Goal: Communication & Community: Answer question/provide support

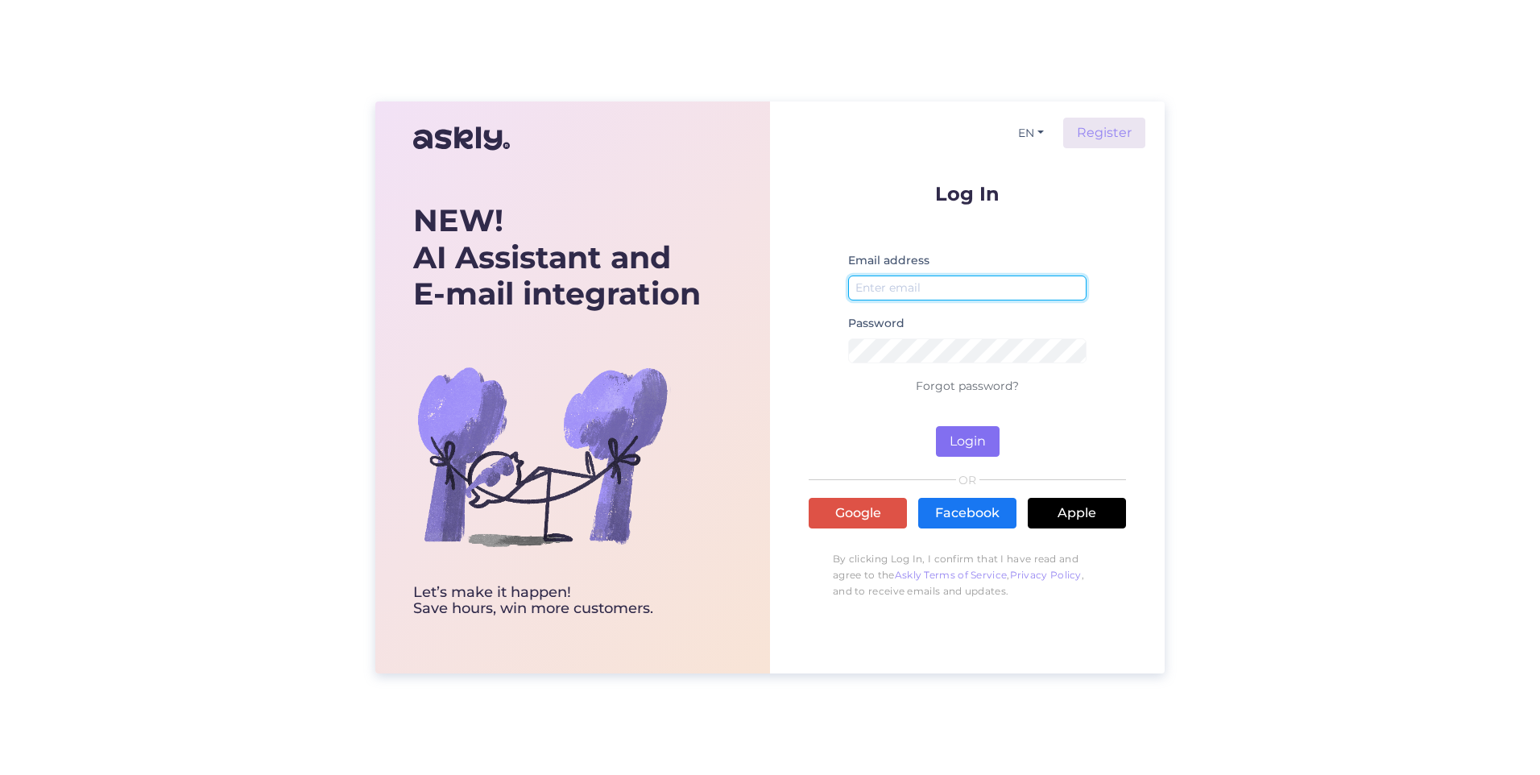
type input "[EMAIL_ADDRESS][DOMAIN_NAME]"
click at [966, 438] on button "Login" at bounding box center [968, 441] width 64 height 31
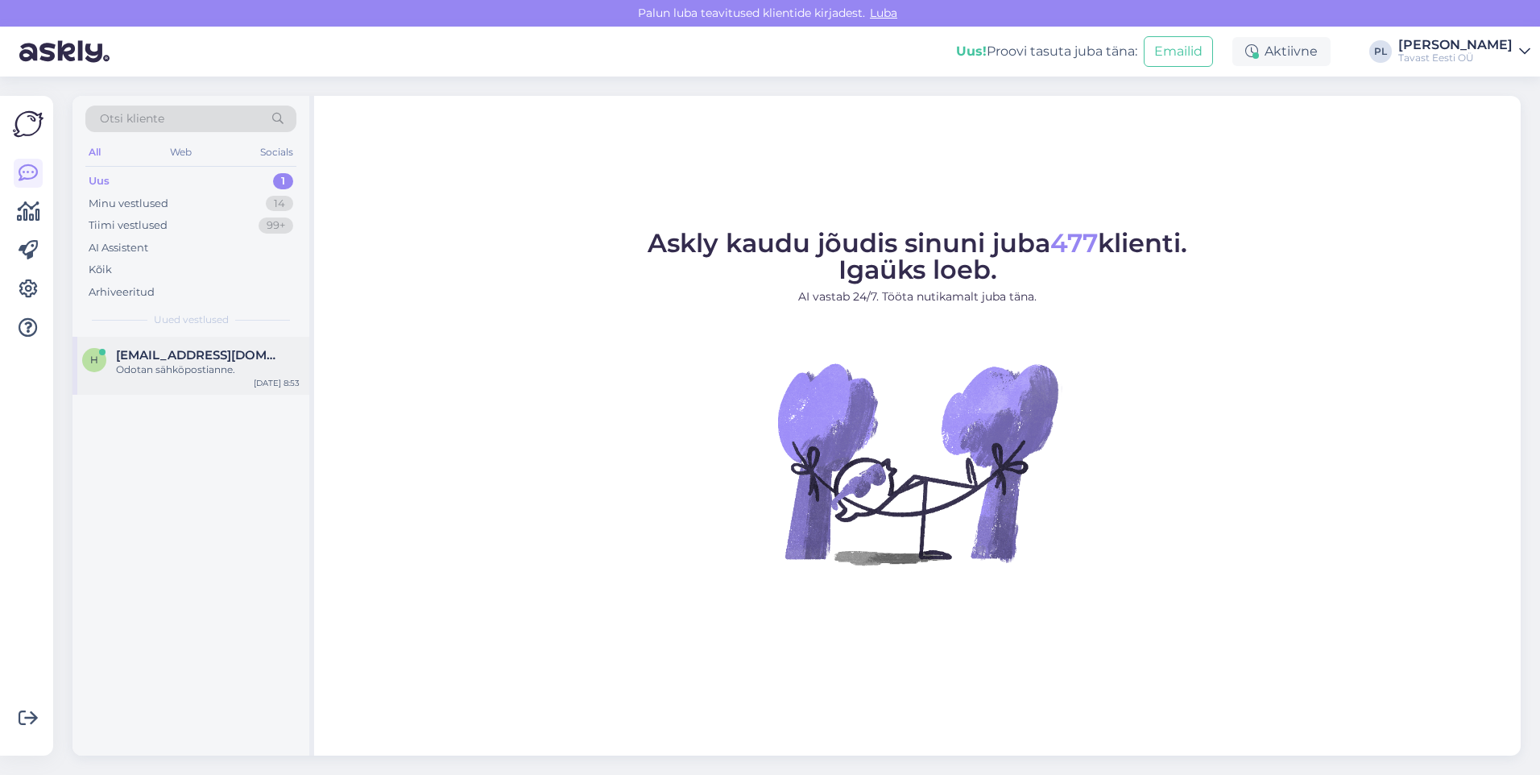
click at [186, 355] on span "[EMAIL_ADDRESS][DOMAIN_NAME]" at bounding box center [199, 355] width 167 height 14
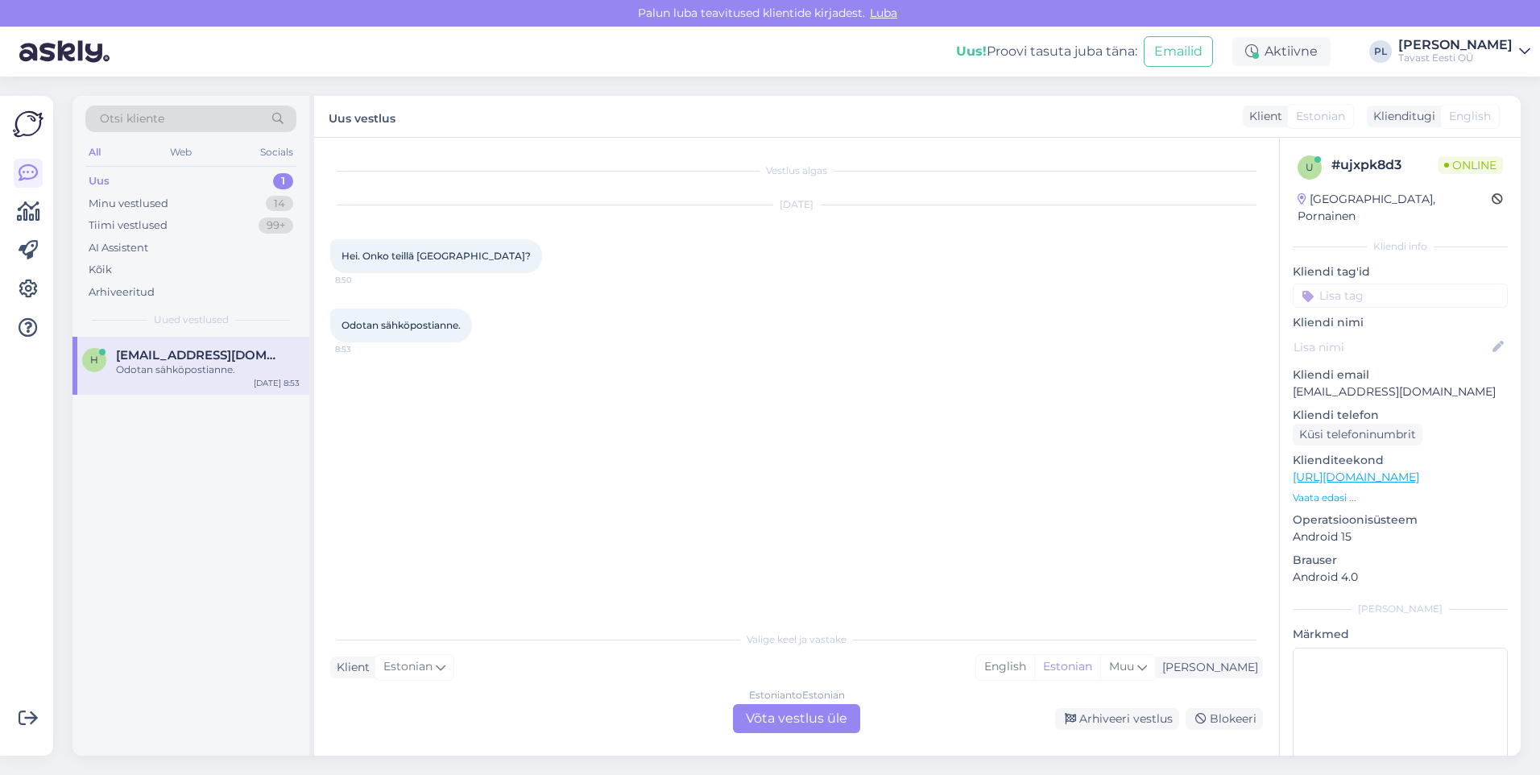
click at [822, 717] on div "Estonian to Estonian Võta vestlus üle" at bounding box center [796, 718] width 127 height 29
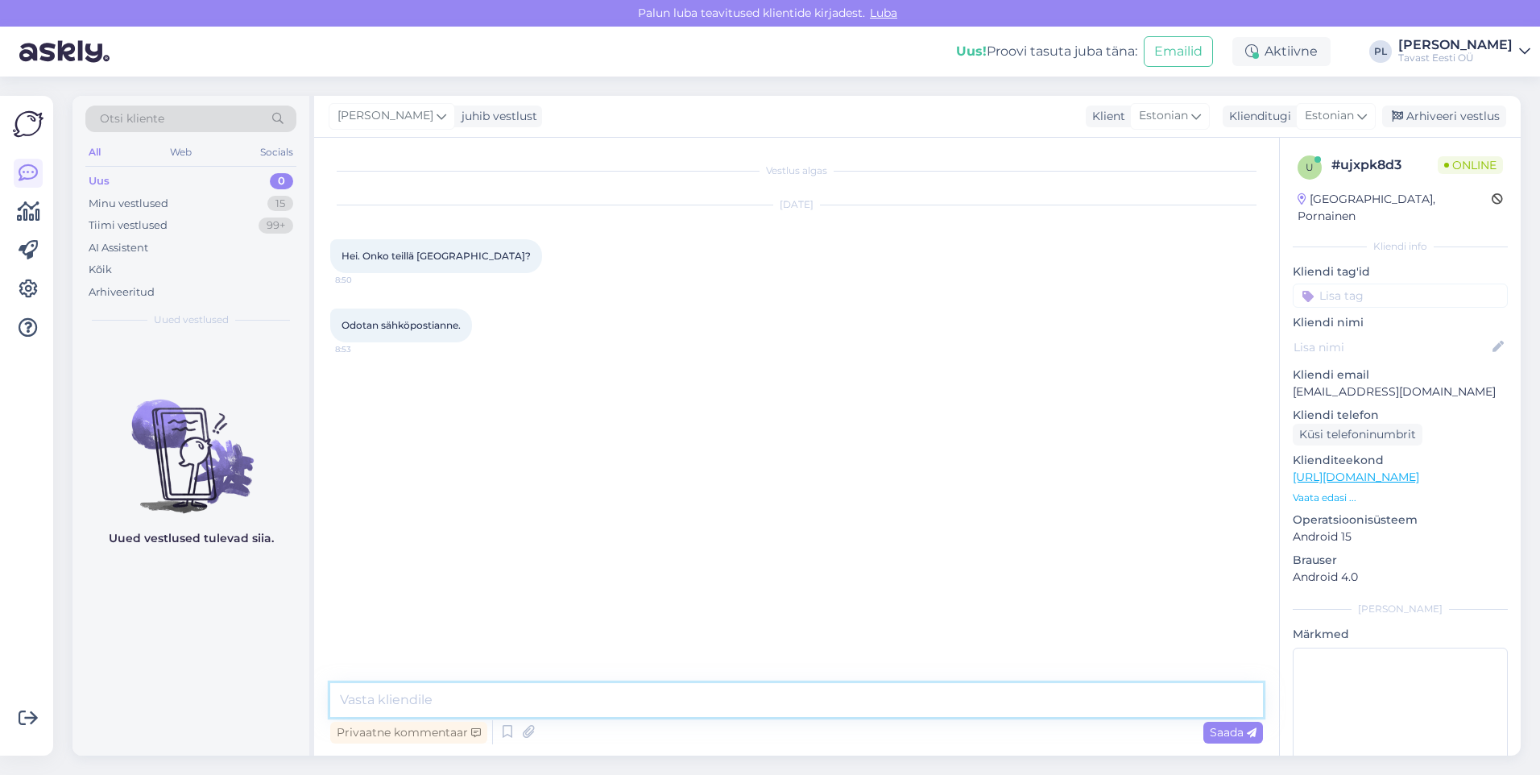
click at [759, 704] on textarea at bounding box center [796, 700] width 932 height 34
click at [1198, 114] on icon at bounding box center [1196, 116] width 10 height 18
click at [1141, 153] on input at bounding box center [1147, 150] width 151 height 25
type input "fi"
click at [1120, 192] on link "Finnish" at bounding box center [1147, 188] width 177 height 26
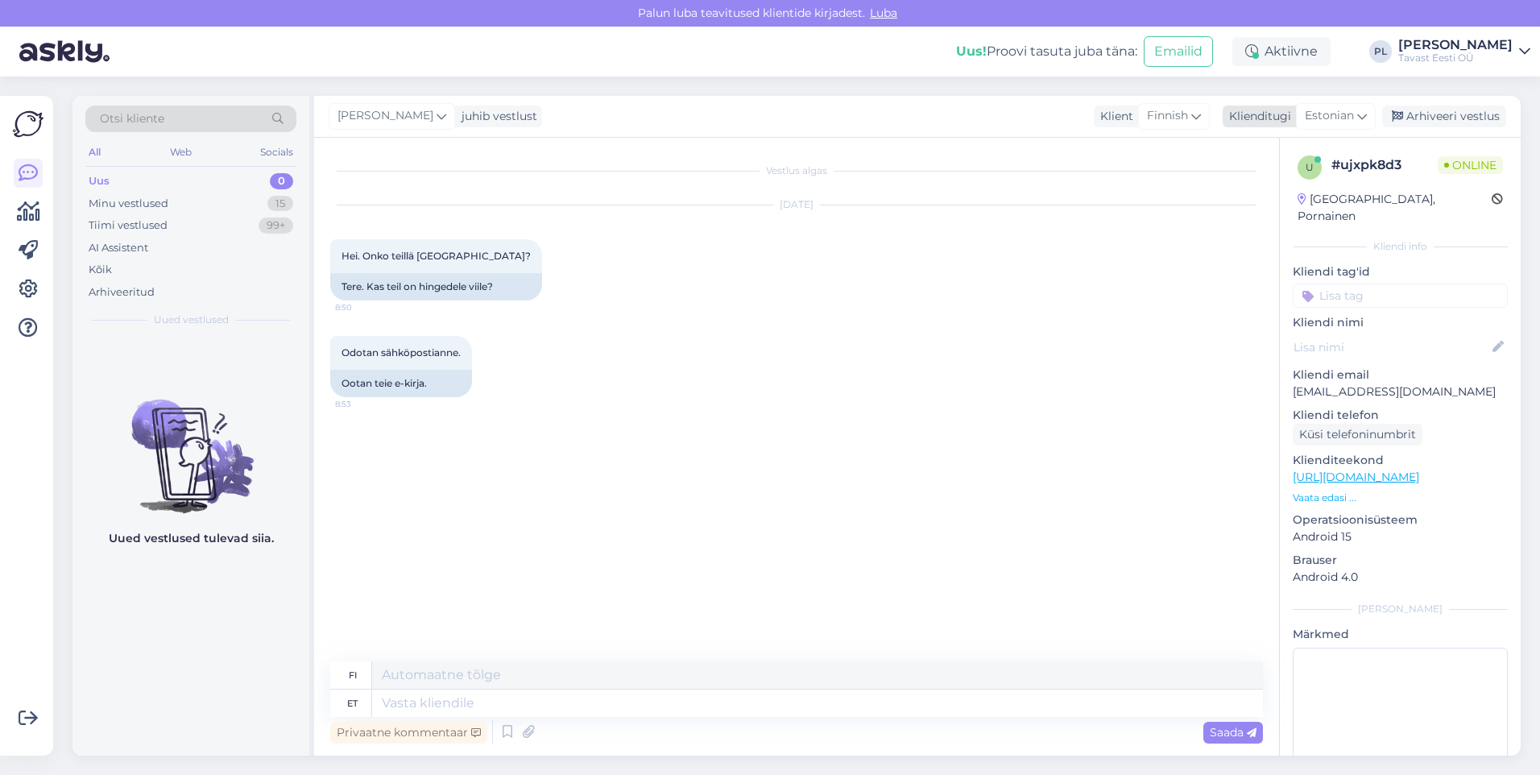
click at [1326, 121] on span "Estonian" at bounding box center [1328, 116] width 49 height 18
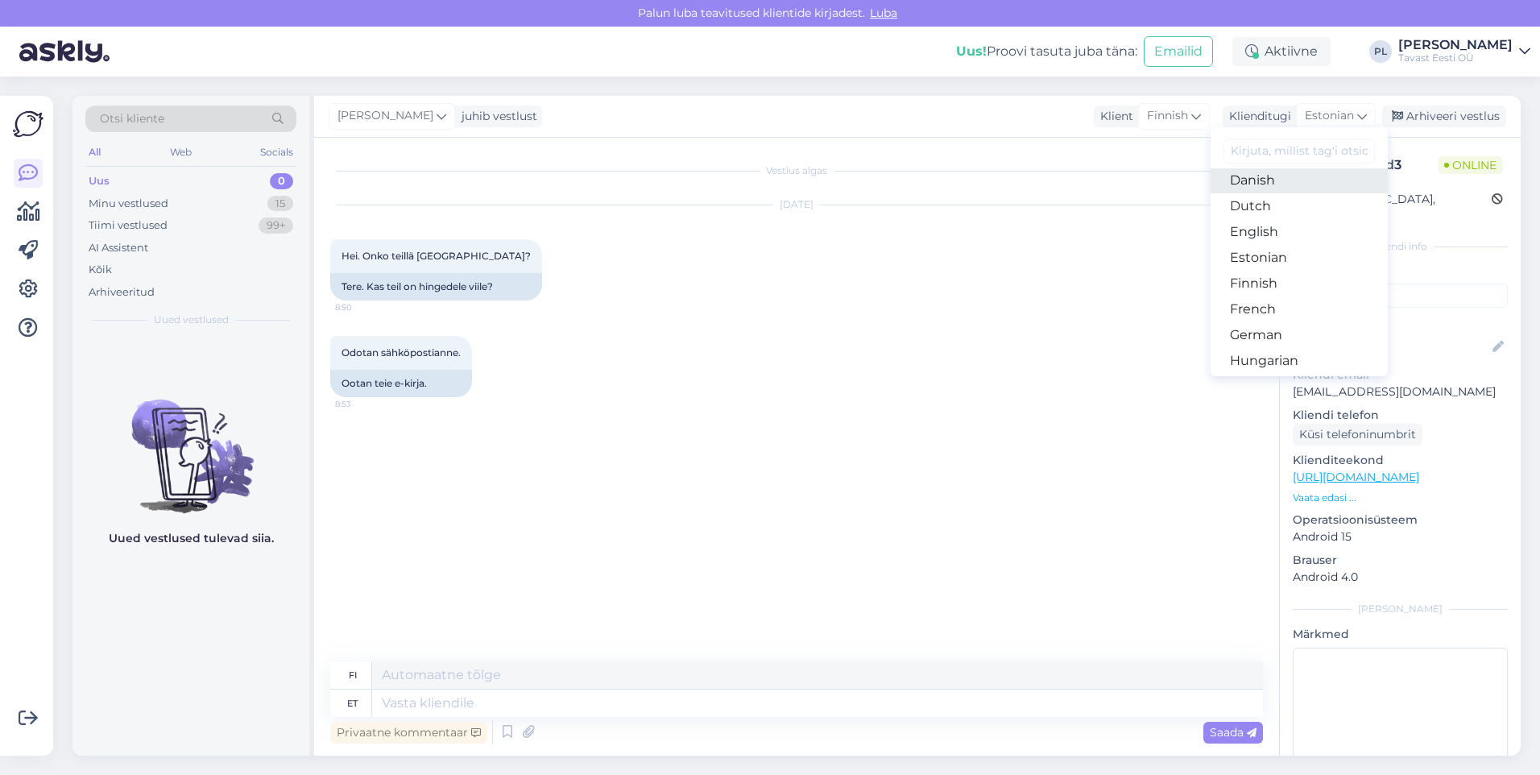
scroll to position [161, 0]
click at [1278, 205] on link "English" at bounding box center [1298, 207] width 177 height 26
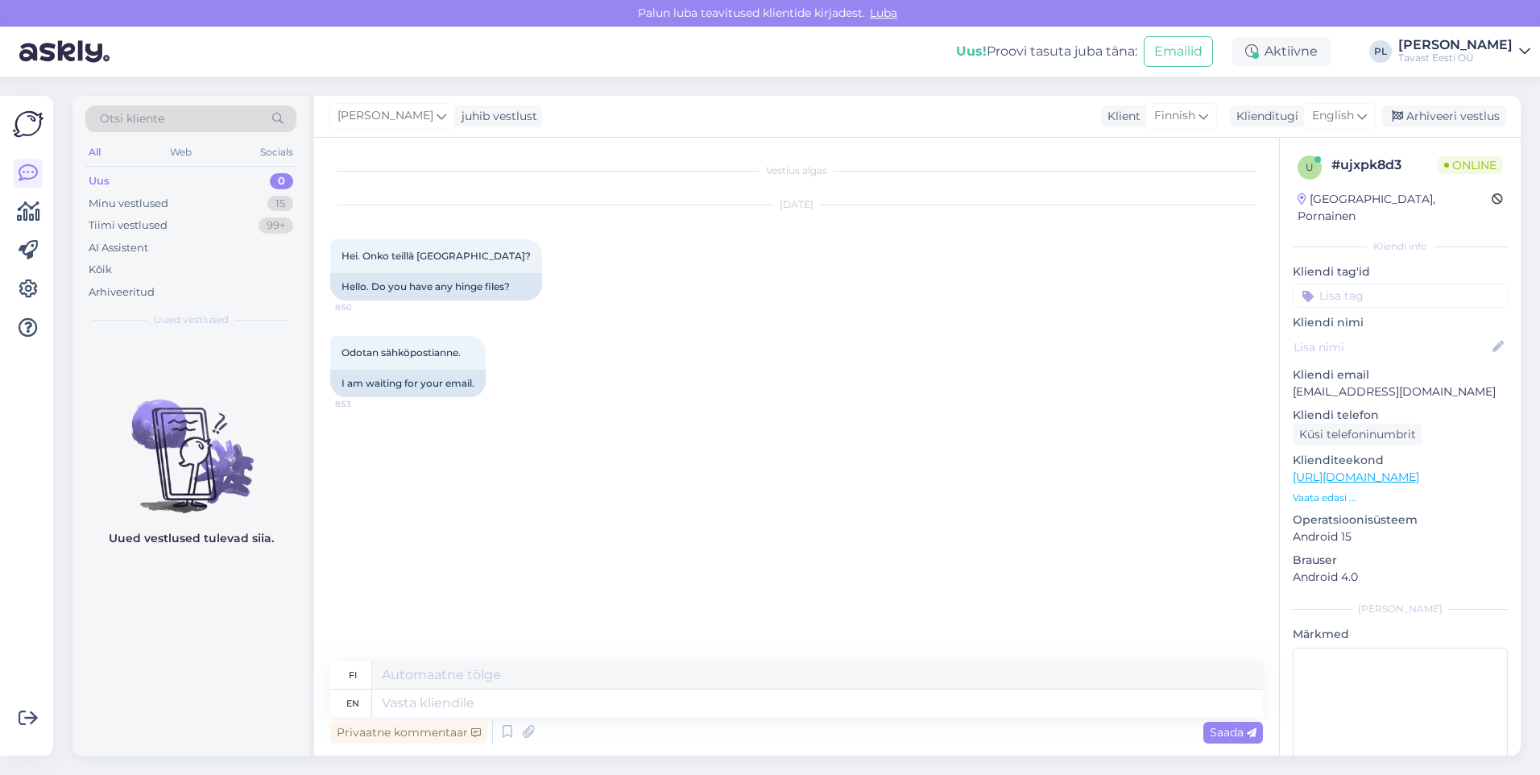
click at [815, 720] on div "Privaatne kommentaar Saada" at bounding box center [796, 732] width 932 height 31
click at [809, 712] on textarea at bounding box center [817, 702] width 891 height 27
type textarea "Hel"
type textarea "[PERSON_NAME]"
type textarea "Hello"
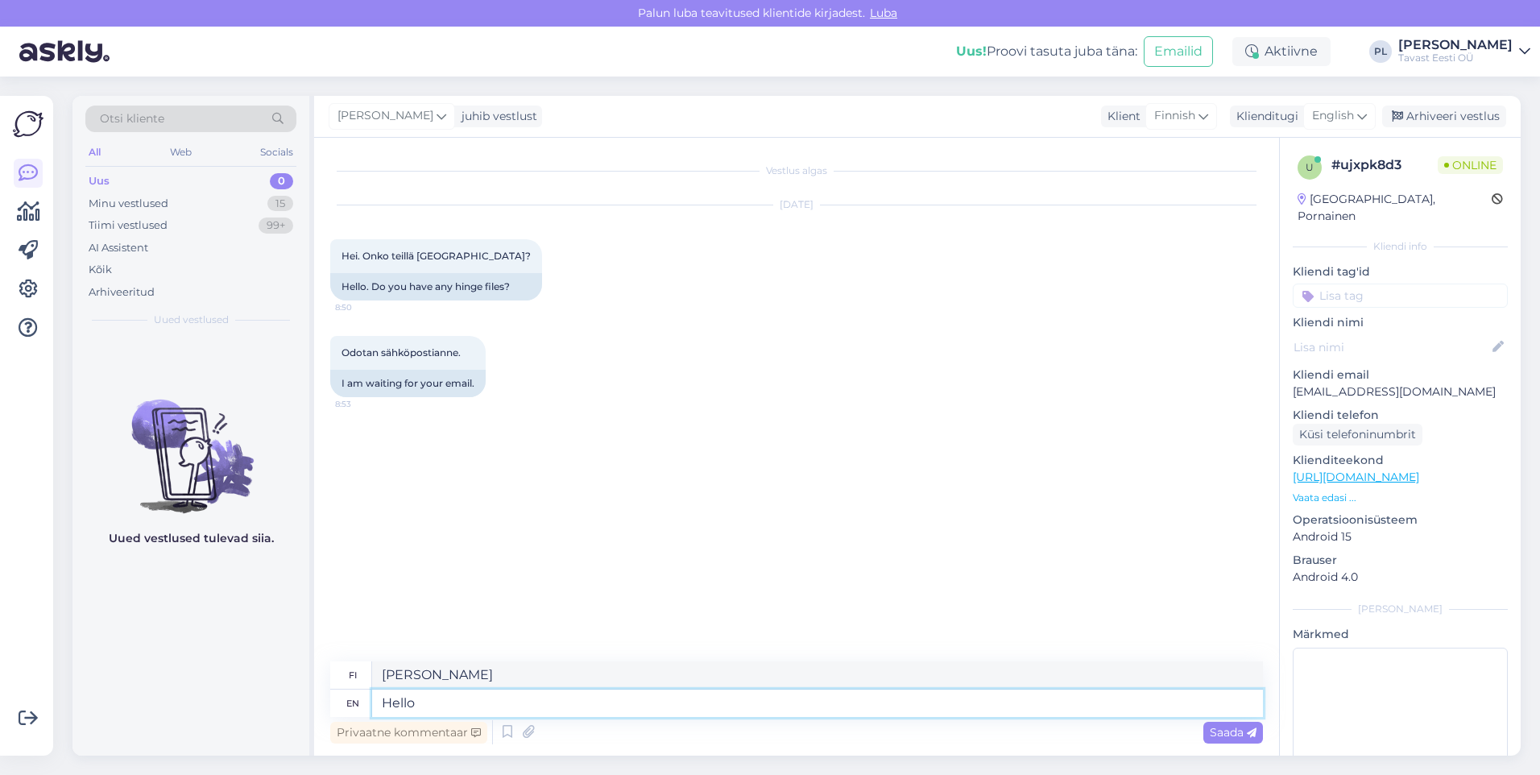
type textarea "Hei"
type textarea "Hello!"
type textarea "Hei!"
type textarea "Hello! Yes"
type textarea "Hei! [GEOGRAPHIC_DATA]"
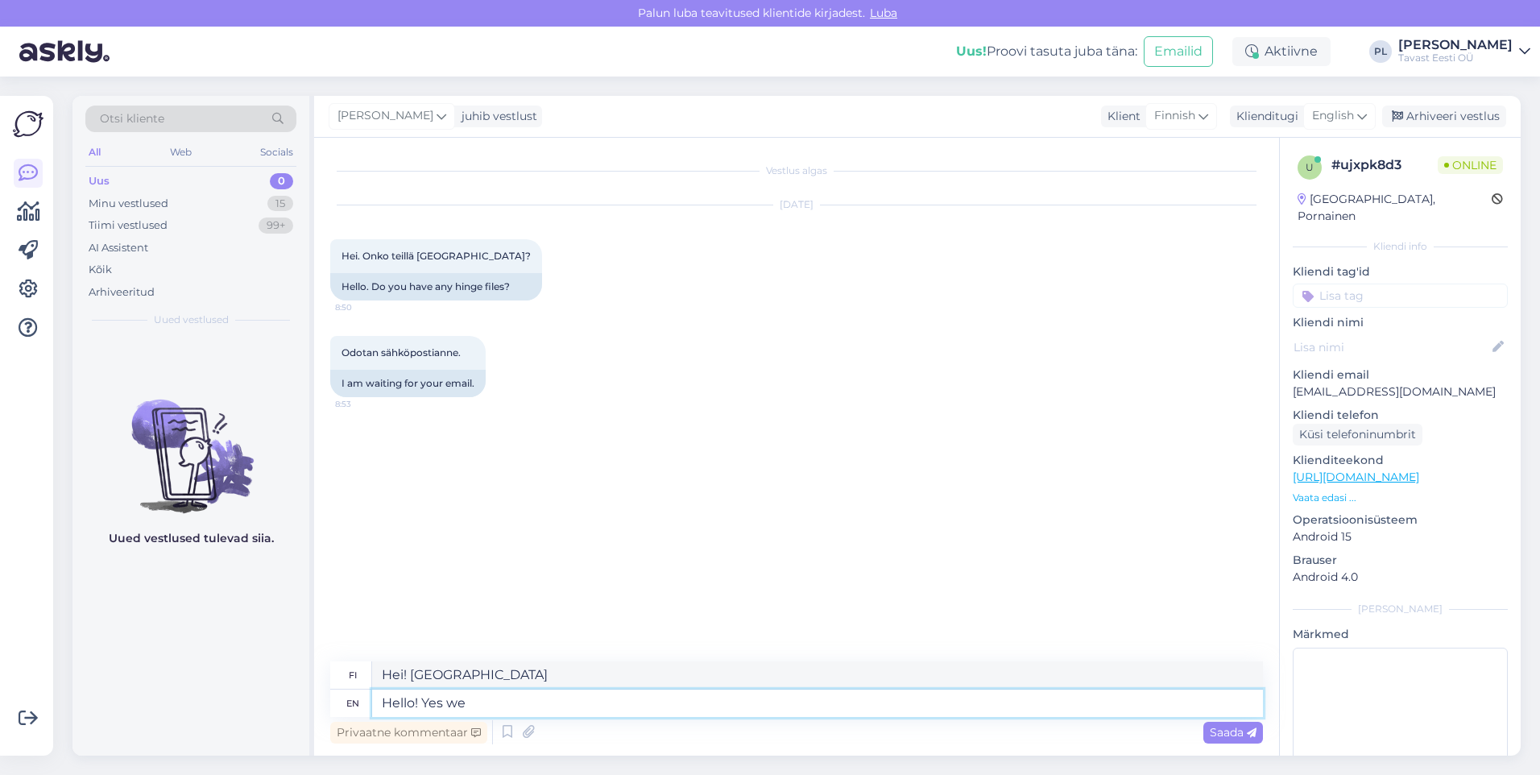
type textarea "Hello! Yes we d"
type textarea "Hei! Kyllä me"
type textarea "Hello! Yes we do"
type textarea "Hei! Kyllä me teemme niin"
type textarea "Hello! Yes we do,"
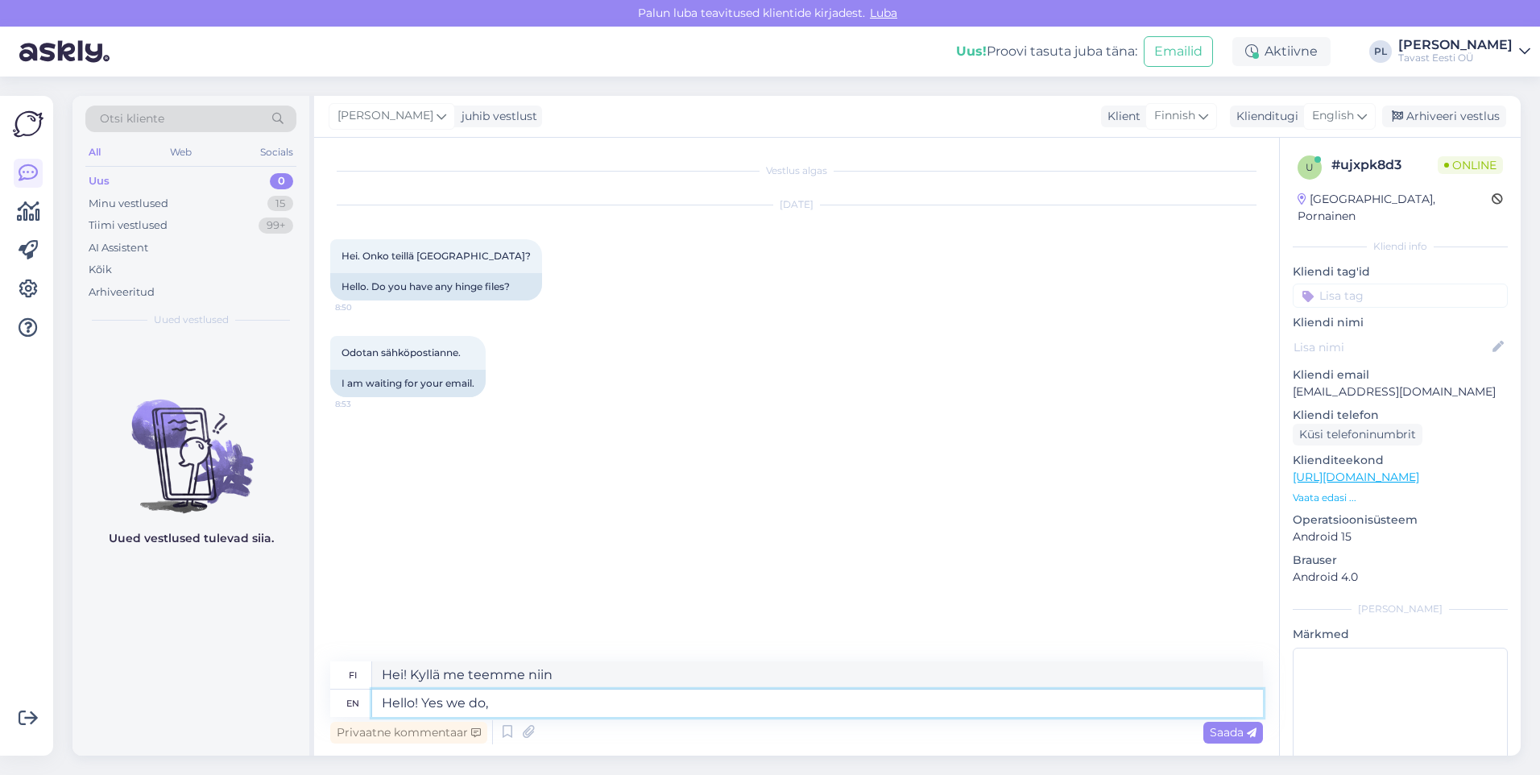
type textarea "Hei! Kyllä, me teemme niin."
type textarea "Hello! Yes we do, how"
type textarea "Hei! Kyllä, miten"
type textarea "Hello! Yes we do, howev"
type textarea "Hei! Kyllä, mutta"
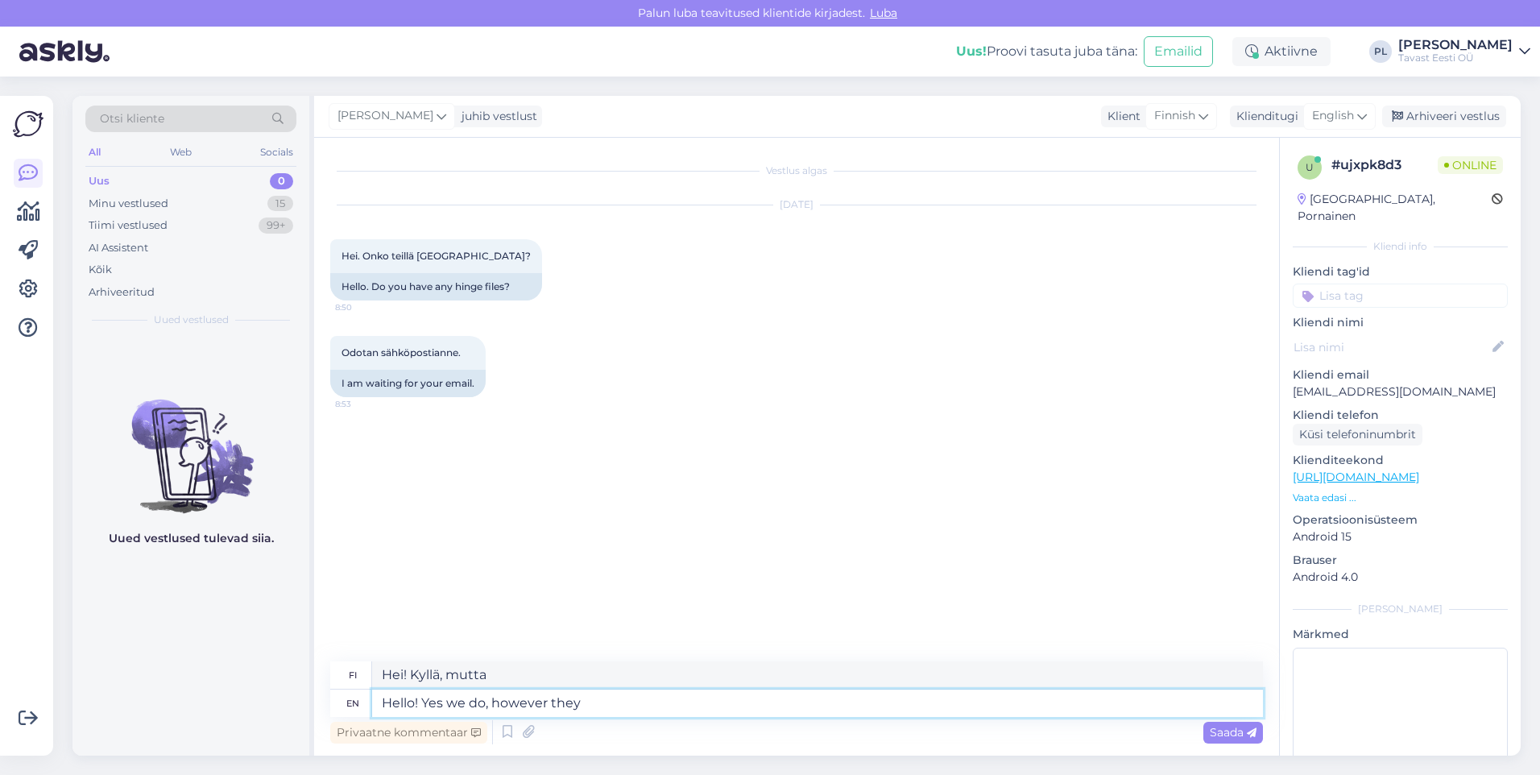
type textarea "Hello! Yes we do, however they"
type textarea "Hei! Kyllä, mutta he"
type textarea "Hello! Yes we do, however they are"
type textarea "Hei! Kyllä, mutta miten ne ovatkaan"
type textarea "Hello! Yes we do, however they are not"
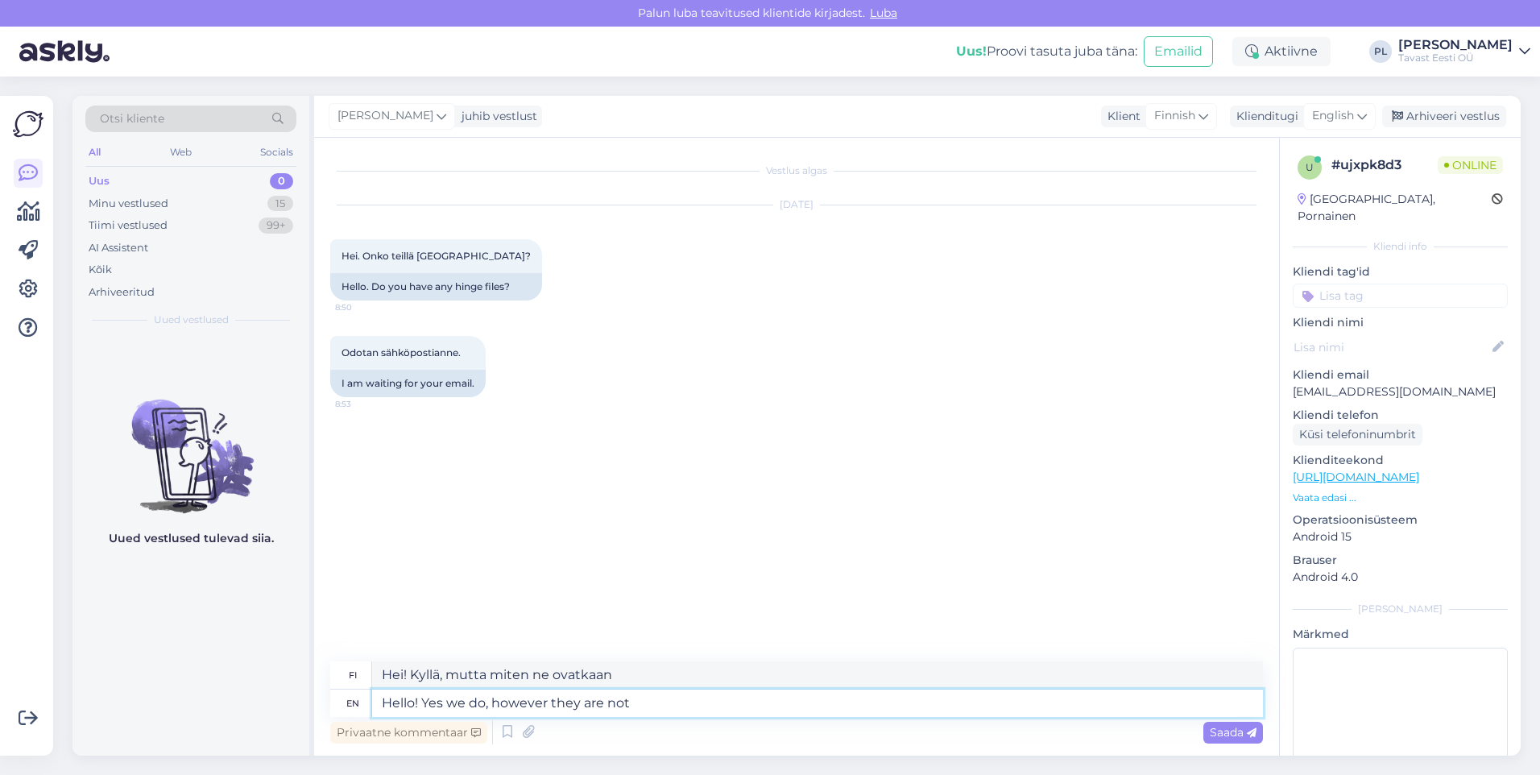
type textarea "Hei! Kyllä meillä on, mutta ne eivät ole"
type textarea "Hello! Yes we do, however they are not yet ad"
type textarea "Hei! Kyllä meillä on, mutta ne eivät ole vielä"
type textarea "Hello! Yes we do, however they are not yet added"
type textarea "Hei! Kyllä, mutta niitä ei ole vielä lisätty."
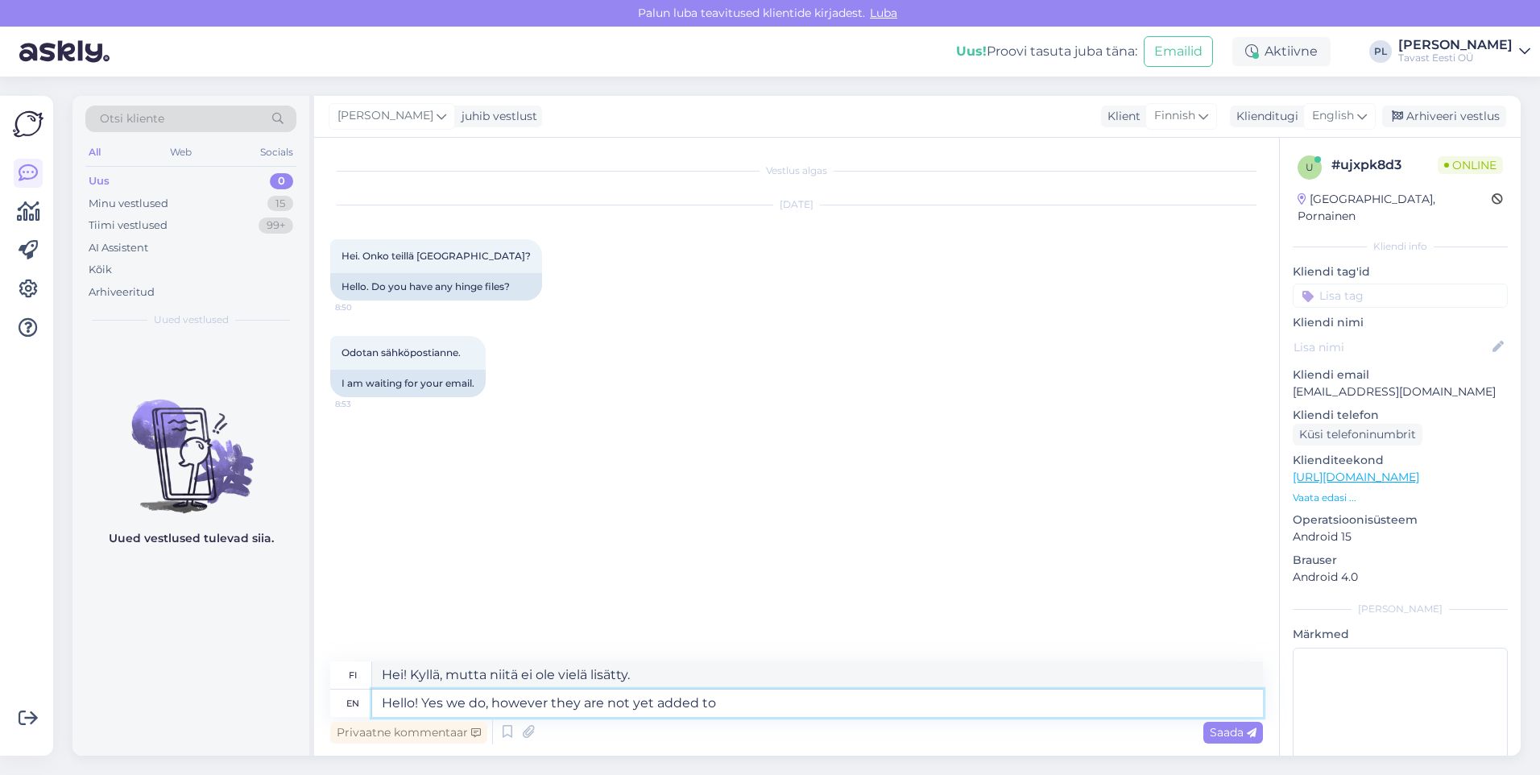
type textarea "Hello! Yes we do, however they are not yet added to"
type textarea "Hei! Kyllä, mutta niitä ei ole vielä lisätty"
type textarea "Hello! Yes we do, however they are not yet added to our"
type textarea "Hei! Kyllä, mutta niitä ei ole vielä lisätty listallemme."
type textarea "Hello! Yes we do, however they are not yet added to our online s"
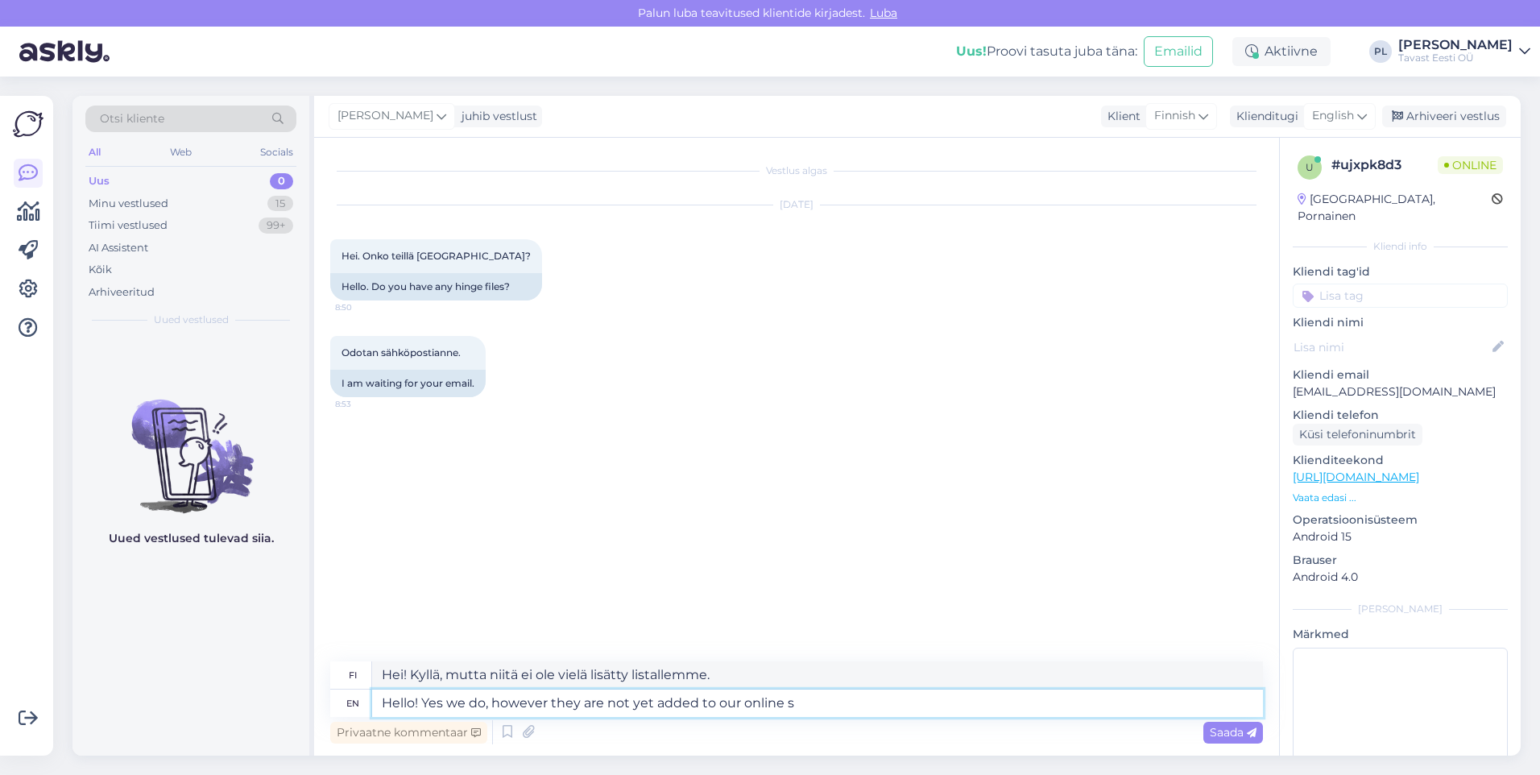
type textarea "Hei! Kyllä, mutta niitä ei ole vielä lisätty verkkokauppaamme."
click at [441, 711] on textarea "Hello! Yes we do, however they are not yet added to our online store." at bounding box center [817, 702] width 891 height 27
click at [541, 702] on textarea "Hello! Yes we do, however they are not yet added to our online store." at bounding box center [817, 702] width 891 height 27
click at [573, 704] on textarea "Hello! Yes we do, however they are not yet added to our online store." at bounding box center [817, 702] width 891 height 27
click at [597, 706] on textarea "Hello! Yes we do, however they are not yet added to our online store." at bounding box center [817, 702] width 891 height 27
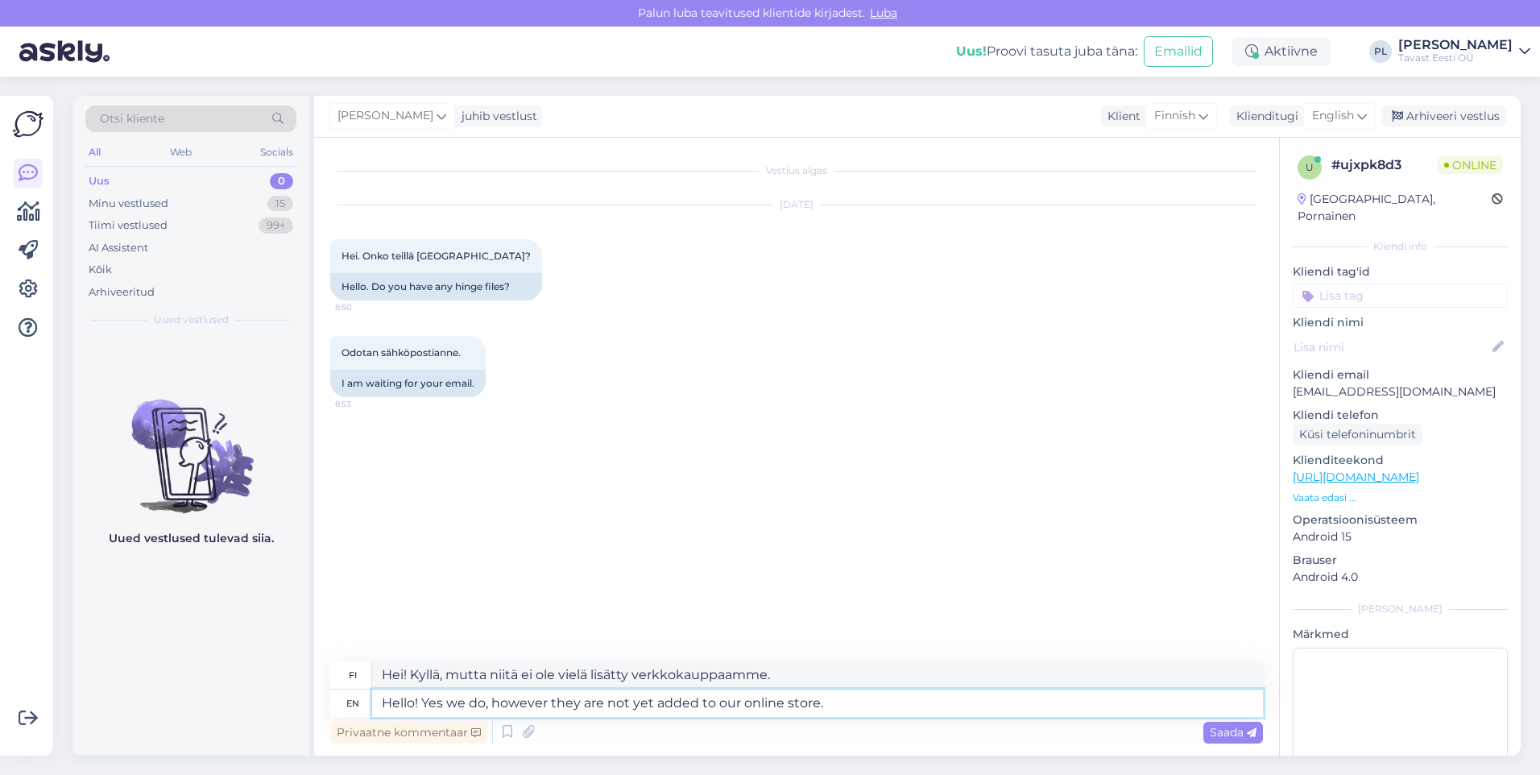
drag, startPoint x: 602, startPoint y: 703, endPoint x: 582, endPoint y: 705, distance: 19.5
click at [582, 705] on textarea "Hello! Yes we do, however they are not yet added to our online store." at bounding box center [817, 702] width 891 height 27
type textarea "Hello! Yes we do, however they have not yet added to our online store."
type textarea "Hei! Kyllä, mutta he eivät ole vielä lisänneet tuotetta verkkokauppaamme."
click at [644, 696] on textarea "Hello! Yes we do, however they have not yet added to our online store." at bounding box center [817, 702] width 891 height 27
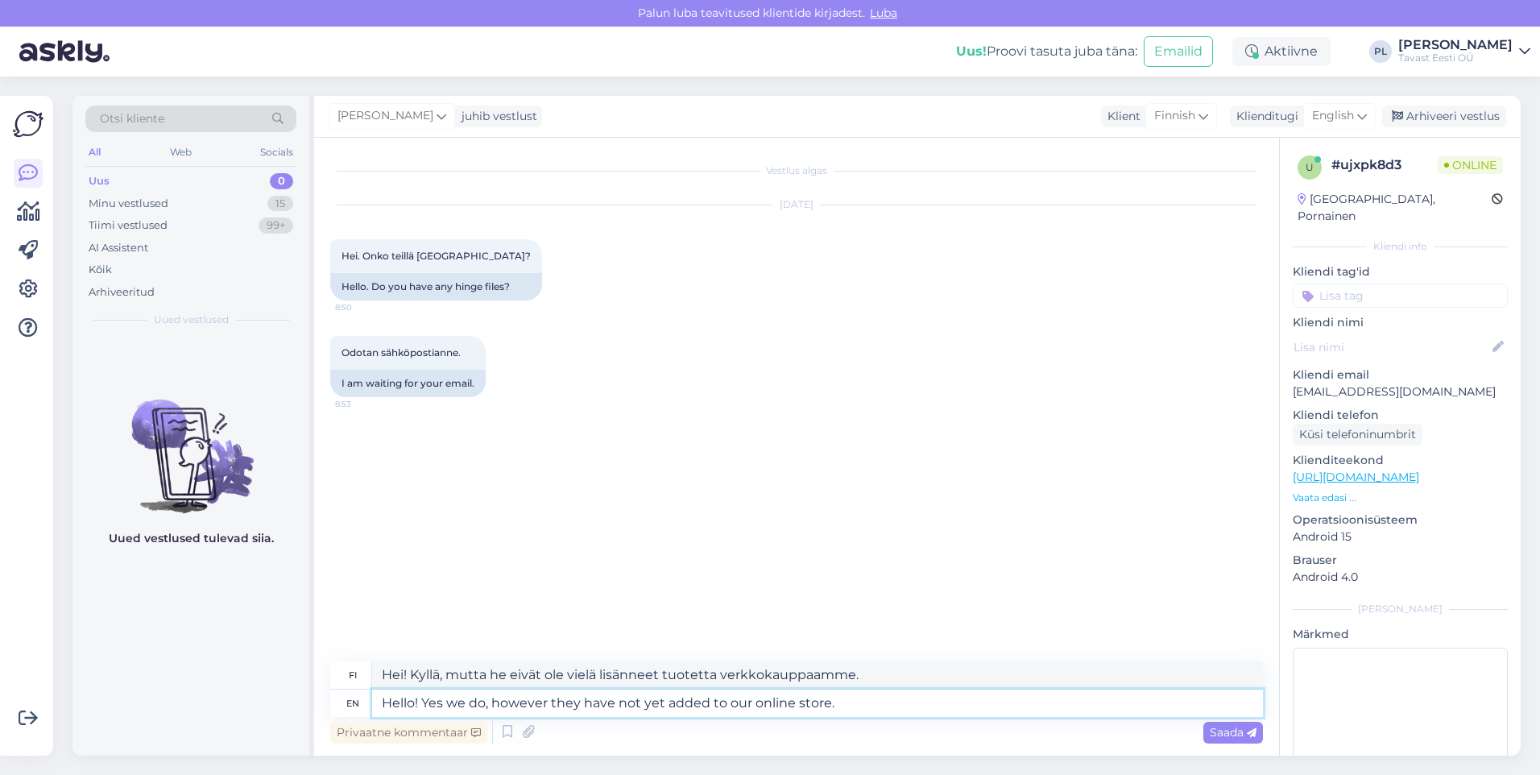
click at [667, 697] on textarea "Hello! Yes we do, however they have not yet added to our online store." at bounding box center [817, 702] width 891 height 27
type textarea "Hello! Yes we do, however they have not yet been added to our online store."
click at [923, 701] on textarea "Hello! Yes we do, however they have not yet been added to our online store." at bounding box center [817, 702] width 891 height 27
type textarea "Hei! Kyllä, mutta niitä ei ole vielä lisätty verkkokauppaamme."
type textarea "Hello! Yes we do, however they have not yet been added to our online store. Whi…"
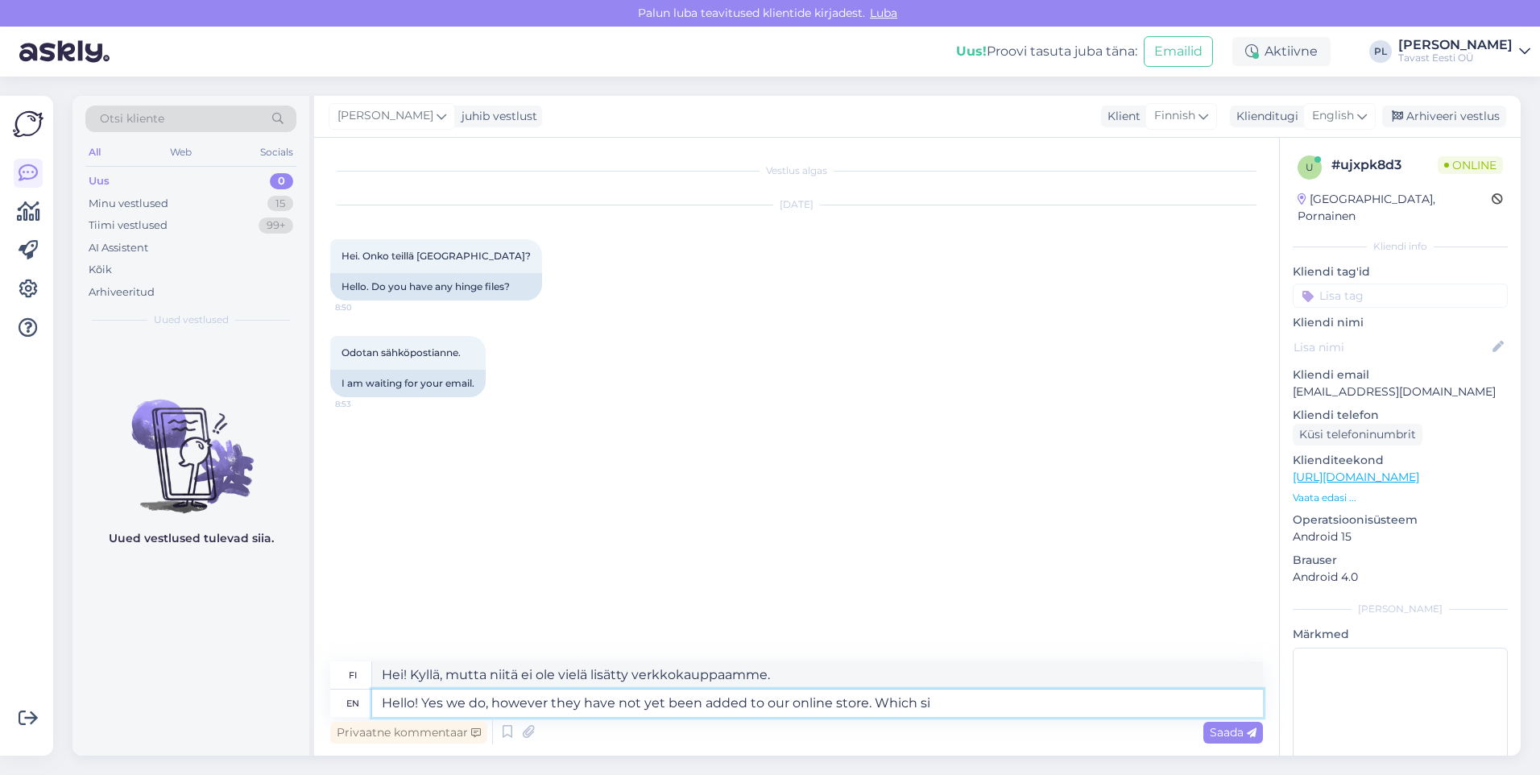
type textarea "Hei! Kyllä, mutta niitä ei ole vielä lisätty verkkokauppaamme. Mikä sitten on"
type textarea "Hello! Yes we do, however they have not yet been added to our online store. Whi…"
type textarea "Hei! Kyllä, mutta niitä ei ole vielä lisätty verkkokauppaamme. Mitkä koot"
type textarea "Hello! Yes we do, however they have not yet been added to our online store. Whi…"
type textarea "Hei! Kyllä, mutta niitä ei ole vielä lisätty verkkokauppaamme. Mitkä koot ovat?"
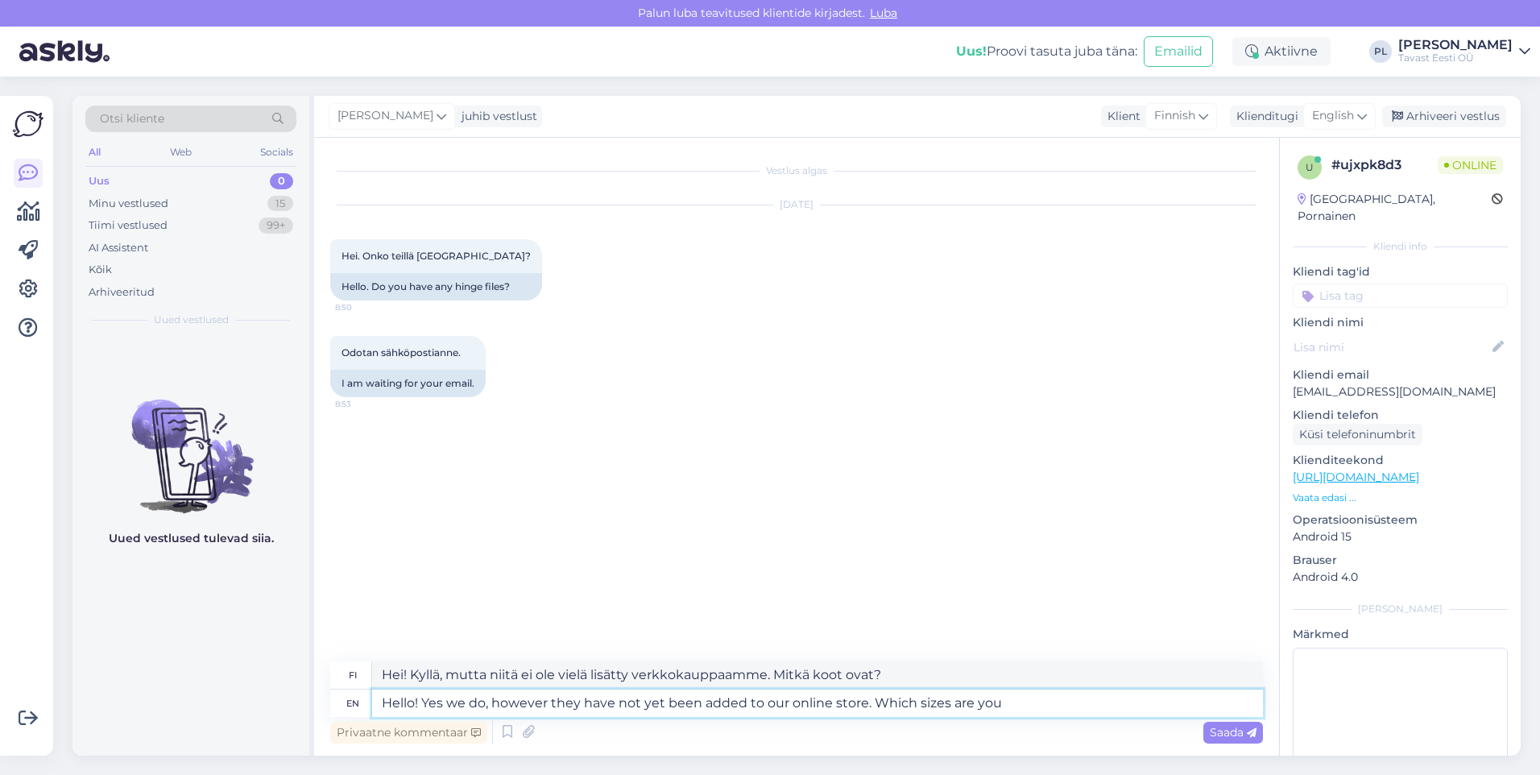
type textarea "Hello! Yes we do, however they have not yet been added to our online store. Whi…"
type textarea "Hei! Kyllä, mutta niitä ei ole vielä lisätty verkkokauppaamme. Mitä kokoja käyt…"
type textarea "Hello! Yes we do, however they have not yet been added to our online store. Whi…"
type textarea "Hei! Kyllä, mutta niitä ei ole vielä lisätty verkkokauppaamme. Mistä kokoista o…"
type textarea "Hello! Yes we do, however they have not yet been added to our online store. Whi…"
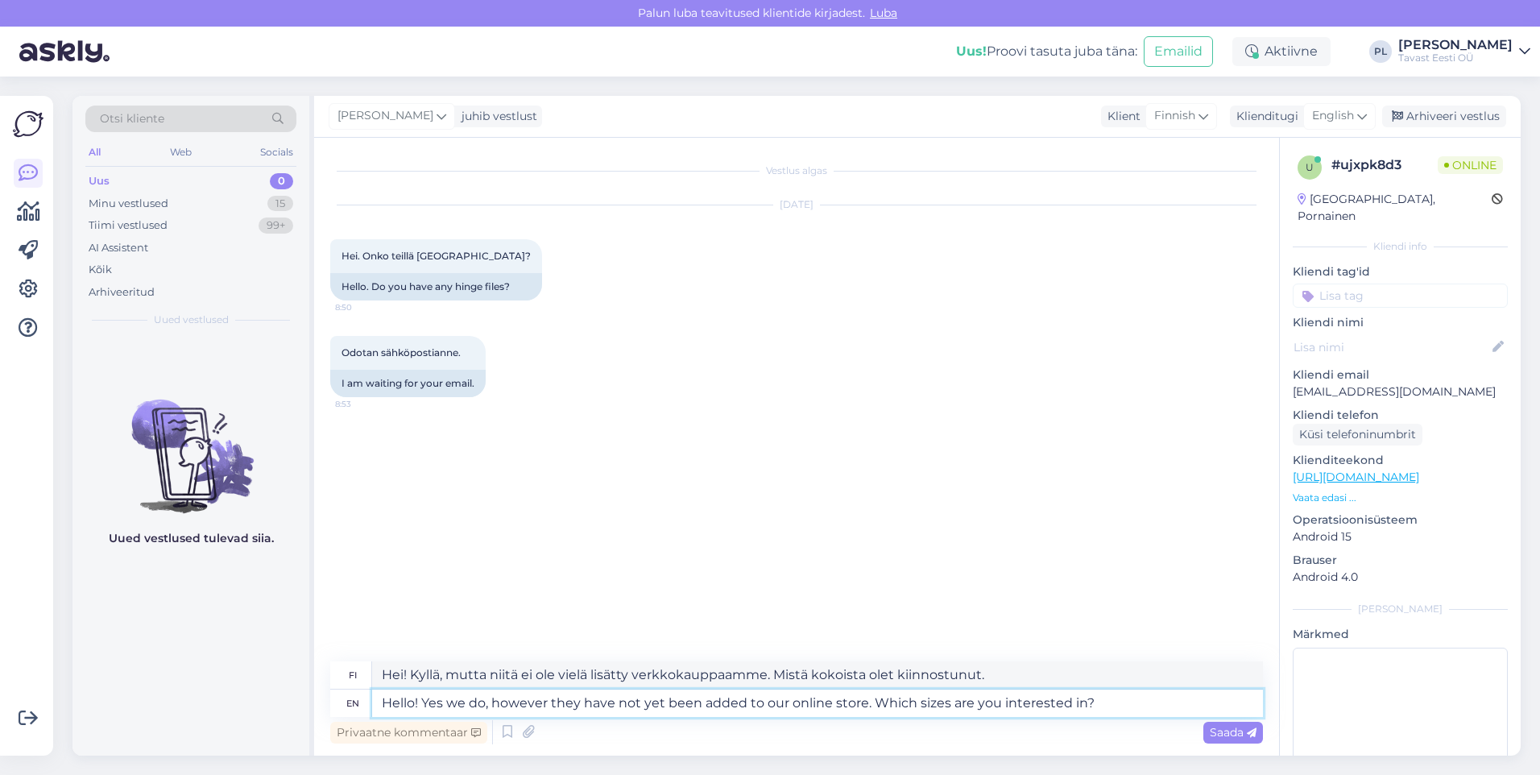
type textarea "Hei! Kyllä on, mutta niitä ei ole vielä lisätty verkkokauppaamme. Mistä kokoist…"
type textarea "Hello! Yes we do, however they have not yet been added to our online store. Whi…"
type textarea "Hei! Kyllä, mutta niitä ei ole vielä lisätty verkkokauppaamme. Mistä kokoista o…"
type textarea "Hello! Yes we do, however they have not yet been added to our online store. Whi…"
type textarea "Hei! Kyllä, mutta niitä ei ole vielä lisätty verkkokauppaamme. Mistä kokoista o…"
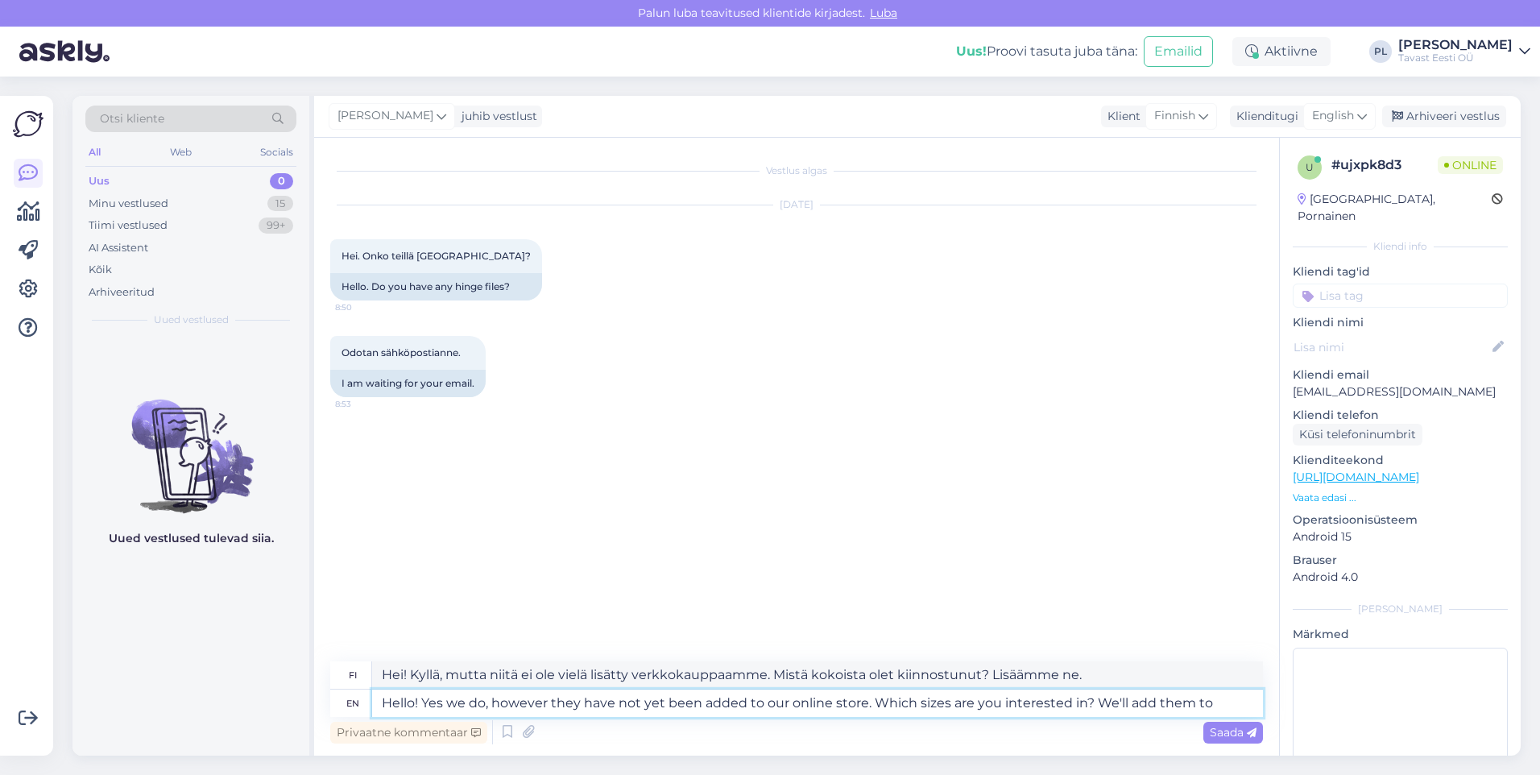
type textarea "Hello! Yes we do, however they have not yet been added to our online store. Whi…"
type textarea "Hei! Kyllä, mutta niitä ei ole vielä lisätty verkkokauppaamme. Mistä kokoista o…"
type textarea "Hello! Yes we do, however they have not yet been added to our online store. Whi…"
type textarea "Hei! Kyllä, mutta niitä ei ole vielä lisätty verkkokauppaamme. Mistä kokoista o…"
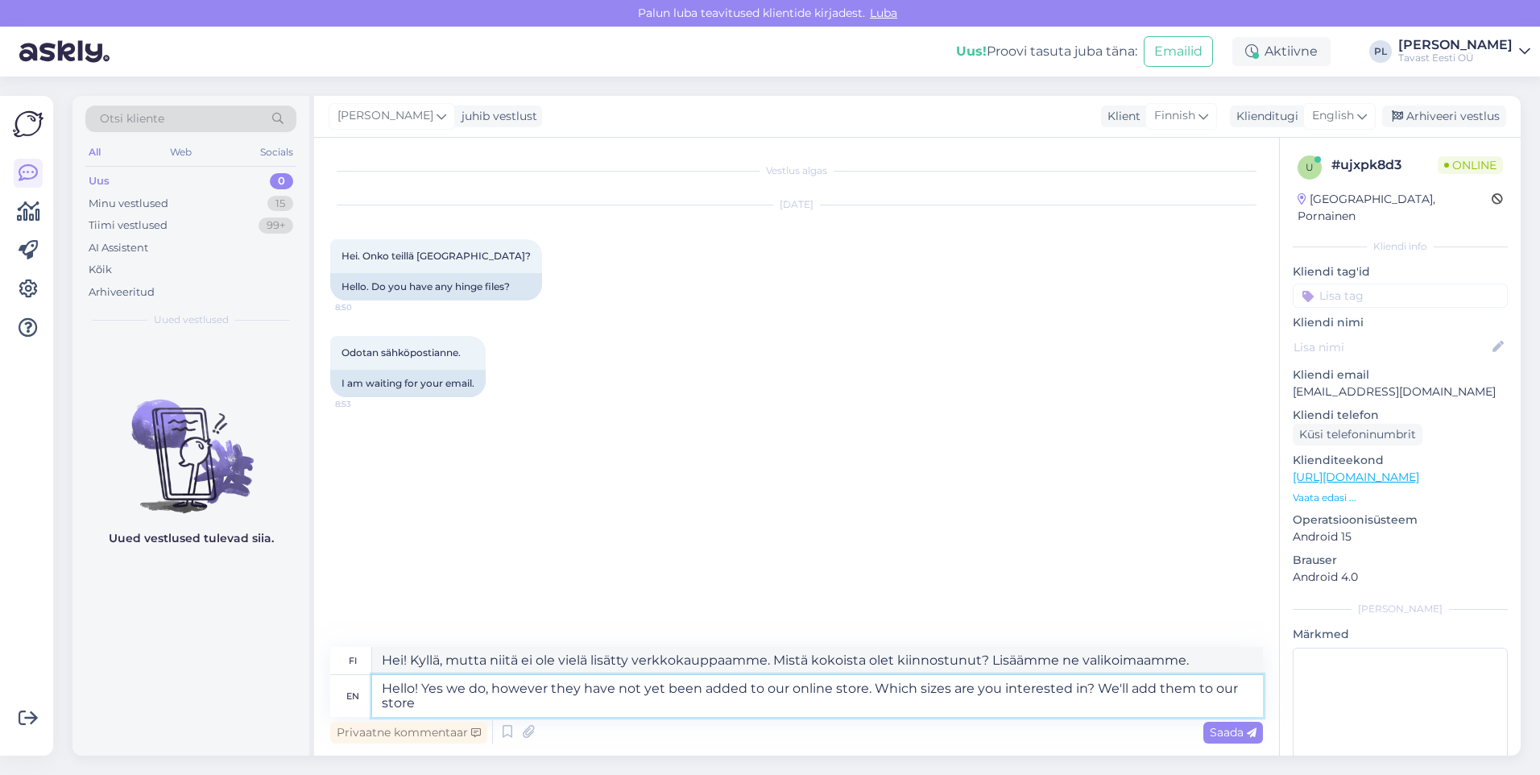
type textarea "Hello! Yes we do, however they have not yet been added to our online store. Whi…"
type textarea "Hei! Kyllä, mutta niitä ei ole vielä lisätty verkkokauppaamme. Mistä kokoista o…"
type textarea "Hello! Yes we do, however they have not yet been added to our online store. Whi…"
type textarea "Hei! Kyllä, mutta niitä ei ole vielä lisätty verkkokauppaamme. Mistä kokoluokis…"
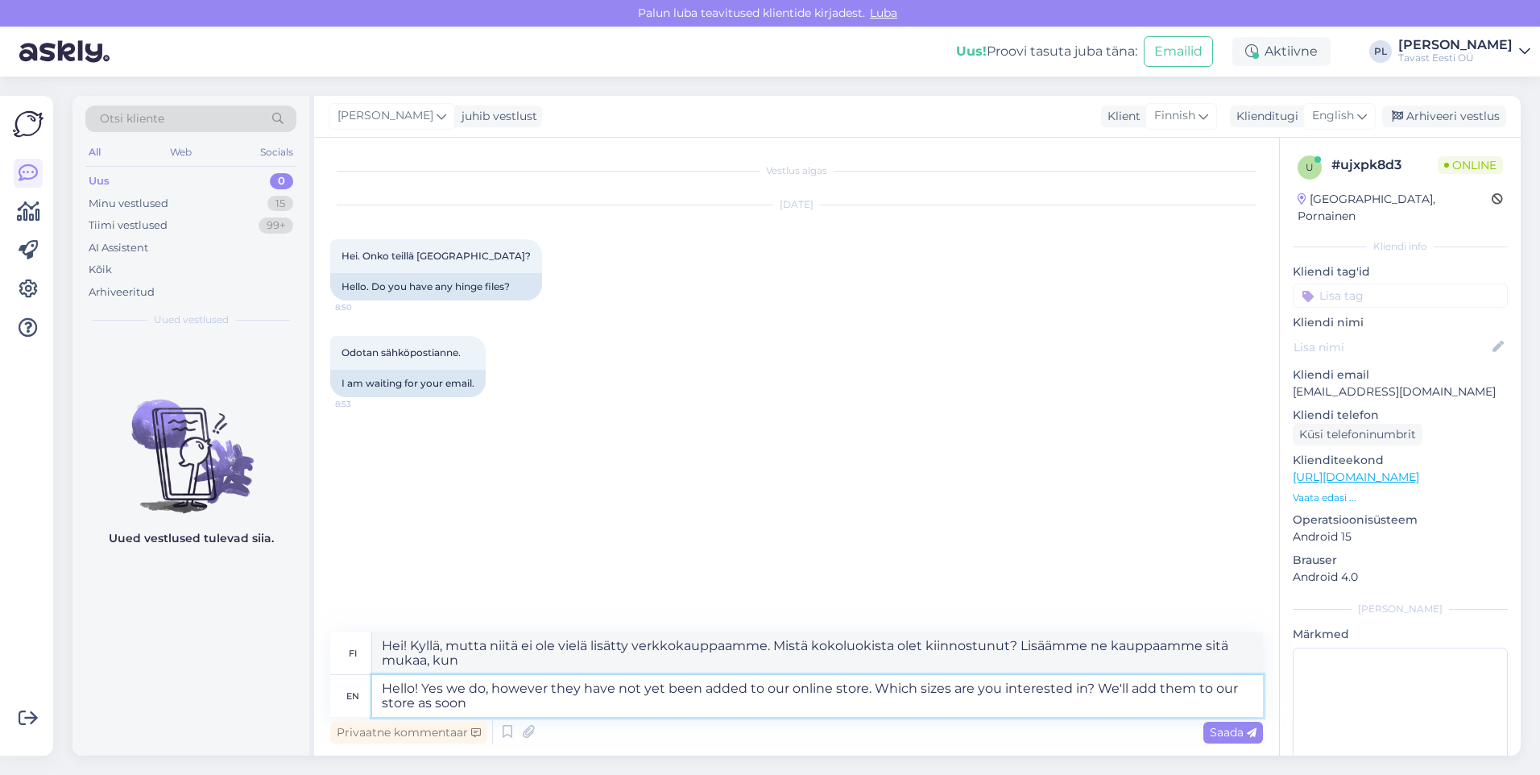
type textarea "Hello! Yes we do, however they have not yet been added to our online store. Whi…"
type textarea "Hei! Kyllä, mutta niitä ei ole vielä lisätty verkkokauppaamme. Mistä kokoista o…"
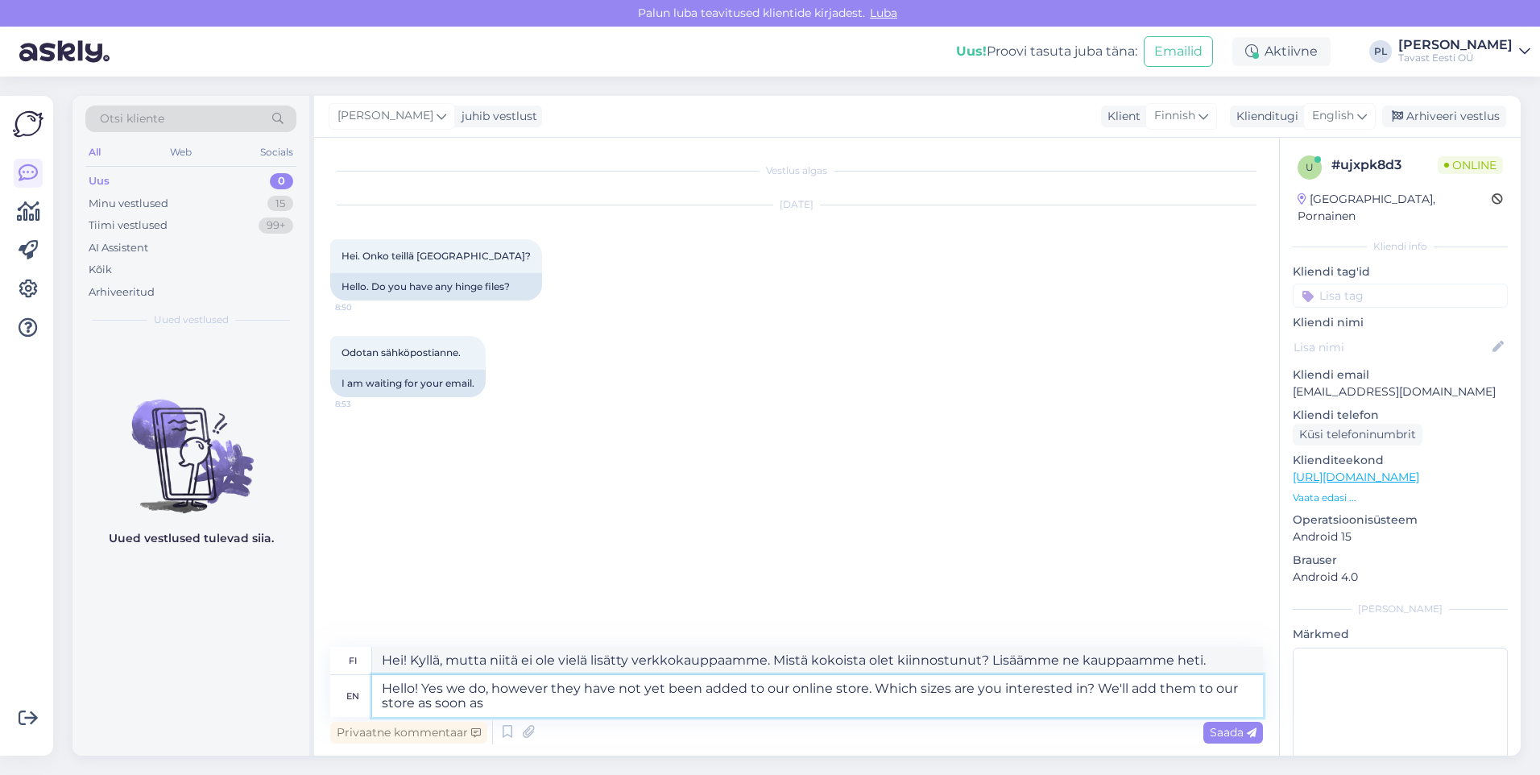
type textarea "Hello! Yes we do, however they have not yet been added to our online store. Whi…"
type textarea "Hei! Kyllä, mutta niitä ei ole vielä lisätty verkkokauppaamme. Mistä kokoluokis…"
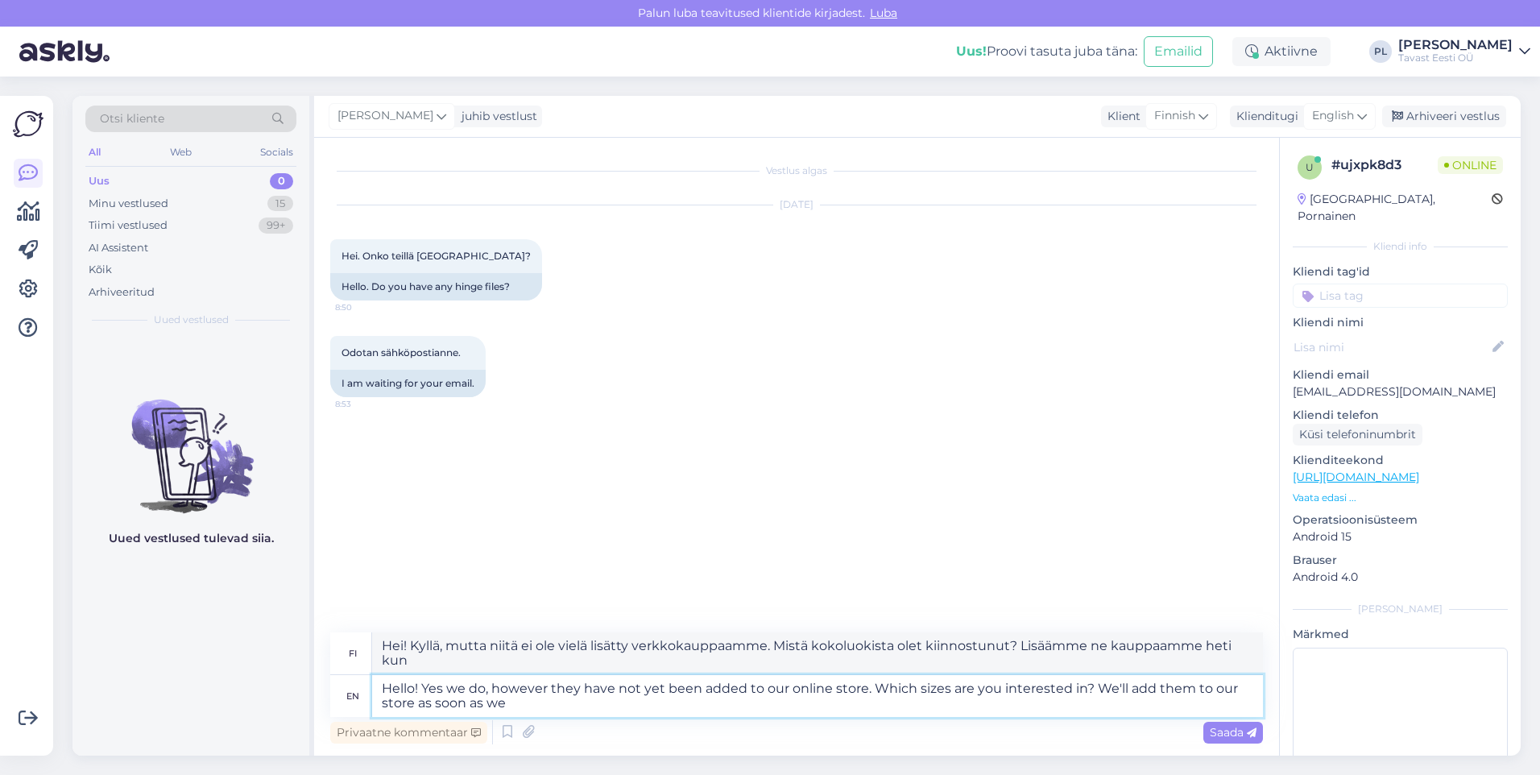
type textarea "Hello! Yes we do, however they have not yet been added to our online store. Whi…"
type textarea "Hei! Kyllä, mutta niitä ei ole vielä lisätty verkkokauppaamme. Mistä kokoista o…"
type textarea "Hello! Yes we do, however they have not yet been added to our online store. Whi…"
type textarea "Hei! Kyllä, mutta niitä ei ole vielä lisätty verkkokauppaamme. Mistä kokovaihto…"
type textarea "Hello! Yes we do, however they have not yet been added to our online store. Whi…"
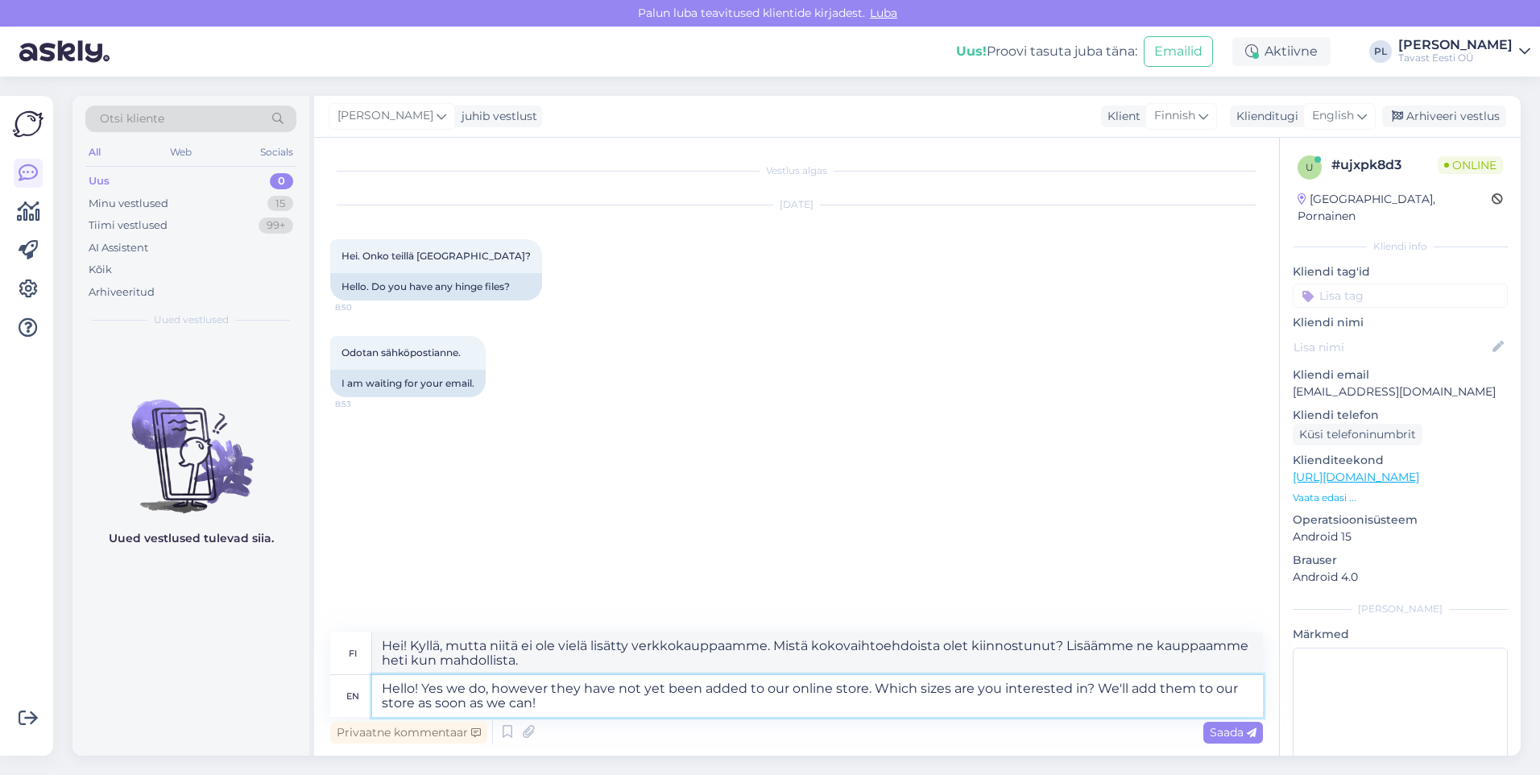
type textarea "Hei! Kyllä, mutta niitä ei ole vielä lisätty verkkokauppaamme. Mistä kokoista o…"
click at [1075, 683] on textarea "Hello! Yes we do, however they have not yet been added to our online store. Whi…" at bounding box center [817, 696] width 891 height 42
click at [1081, 687] on textarea "Hello! Yes we do, however they have not yet been added to our online store. Whi…" at bounding box center [817, 696] width 891 height 42
type textarea "Hello! Yes we do, however they have not yet been added to our online store. Whi…"
type textarea "Hei! Kyllä, mutta niitä ei ole vielä lisätty verkkokauppaamme. Mistä kokoluokis…"
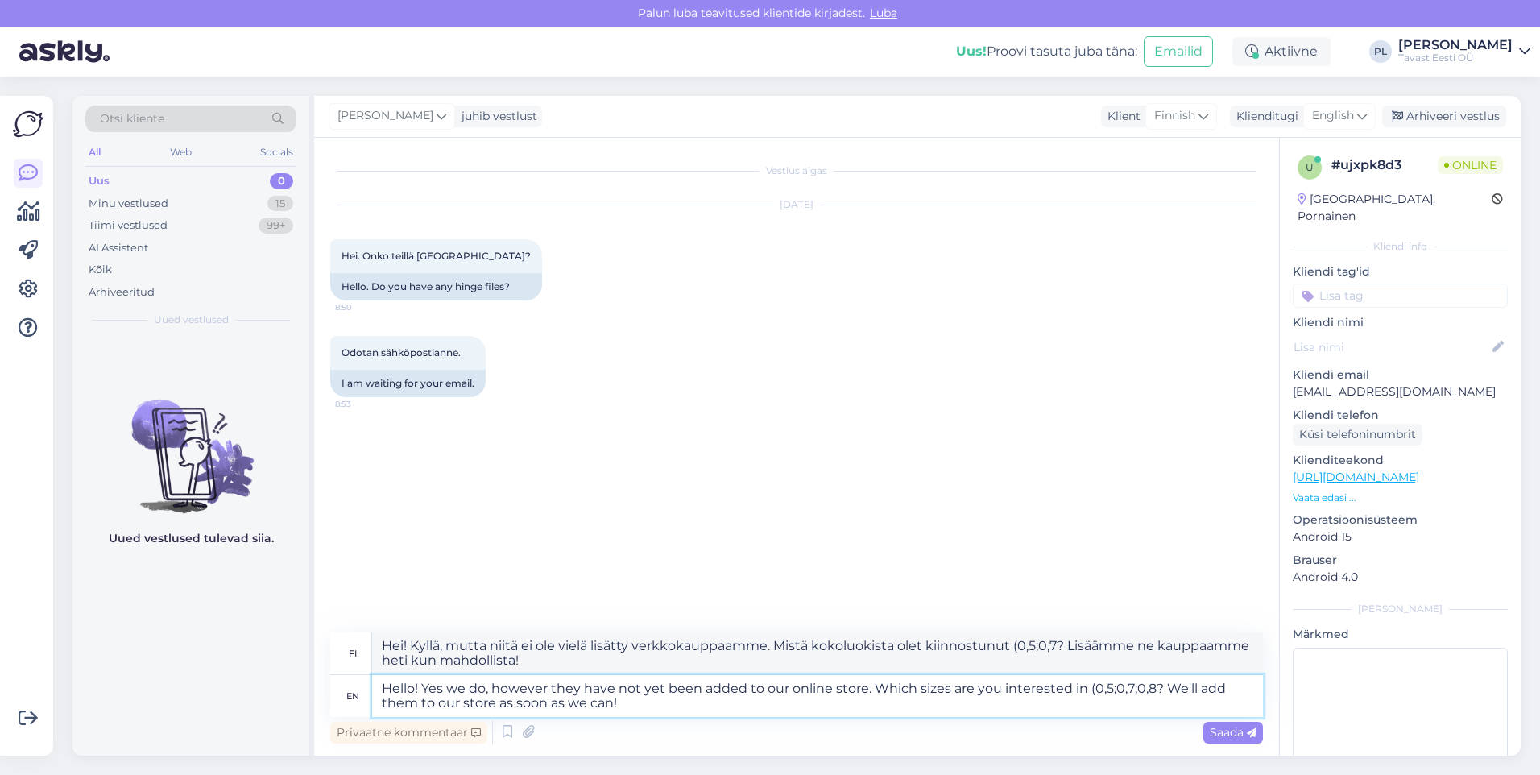
type textarea "Hello! Yes we do, however they have not yet been added to our online store. Whi…"
type textarea "Hei! Kyllä, mutta niitä ei ole vielä lisätty verkkokauppaamme. Mistä kokoista o…"
type textarea "Hello! Yes we do, however they have not yet been added to our online store. Whi…"
type textarea "Hei! Kyllä, mutta niitä ei ole vielä lisätty verkkokauppaamme. Mistä kokoista o…"
type textarea "Hello! Yes we do, however they have not yet been added to our online store. Whi…"
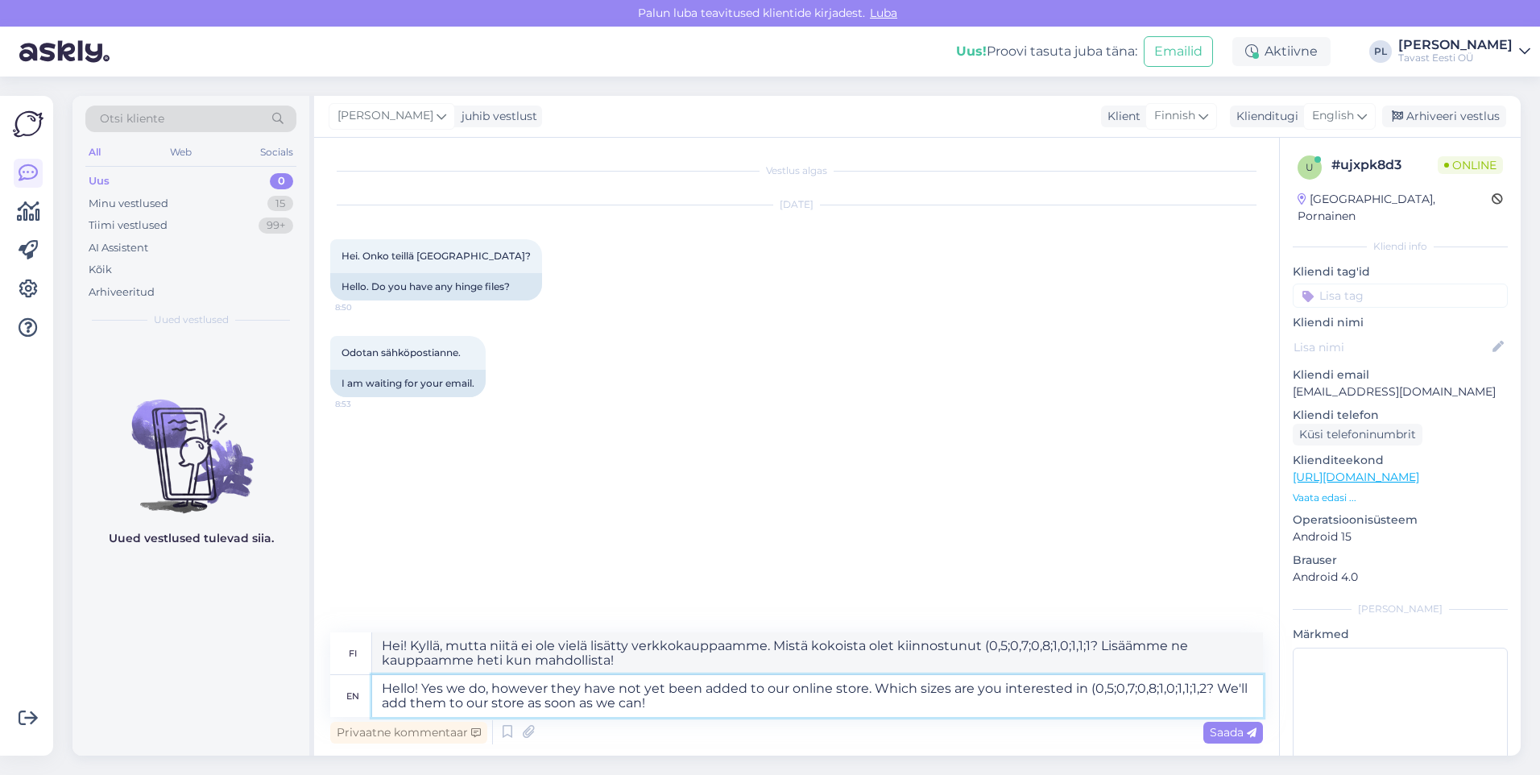
type textarea "Hei! Kyllä, mutta niitä ei ole vielä lisätty verkkokauppaamme. Mistä kokoista o…"
type textarea "Hello! Yes we do, however they have not yet been added to our online store. Whi…"
type textarea "Hei! Kyllä, mutta niitä ei ole vielä lisätty verkkokauppaamme. Mistä kokoista o…"
click at [1106, 694] on textarea "Hello! Yes we do, however they have not yet been added to our online store. Whi…" at bounding box center [817, 696] width 891 height 42
type textarea "Hello! Yes we do, however they have not yet been added to our online store. Whi…"
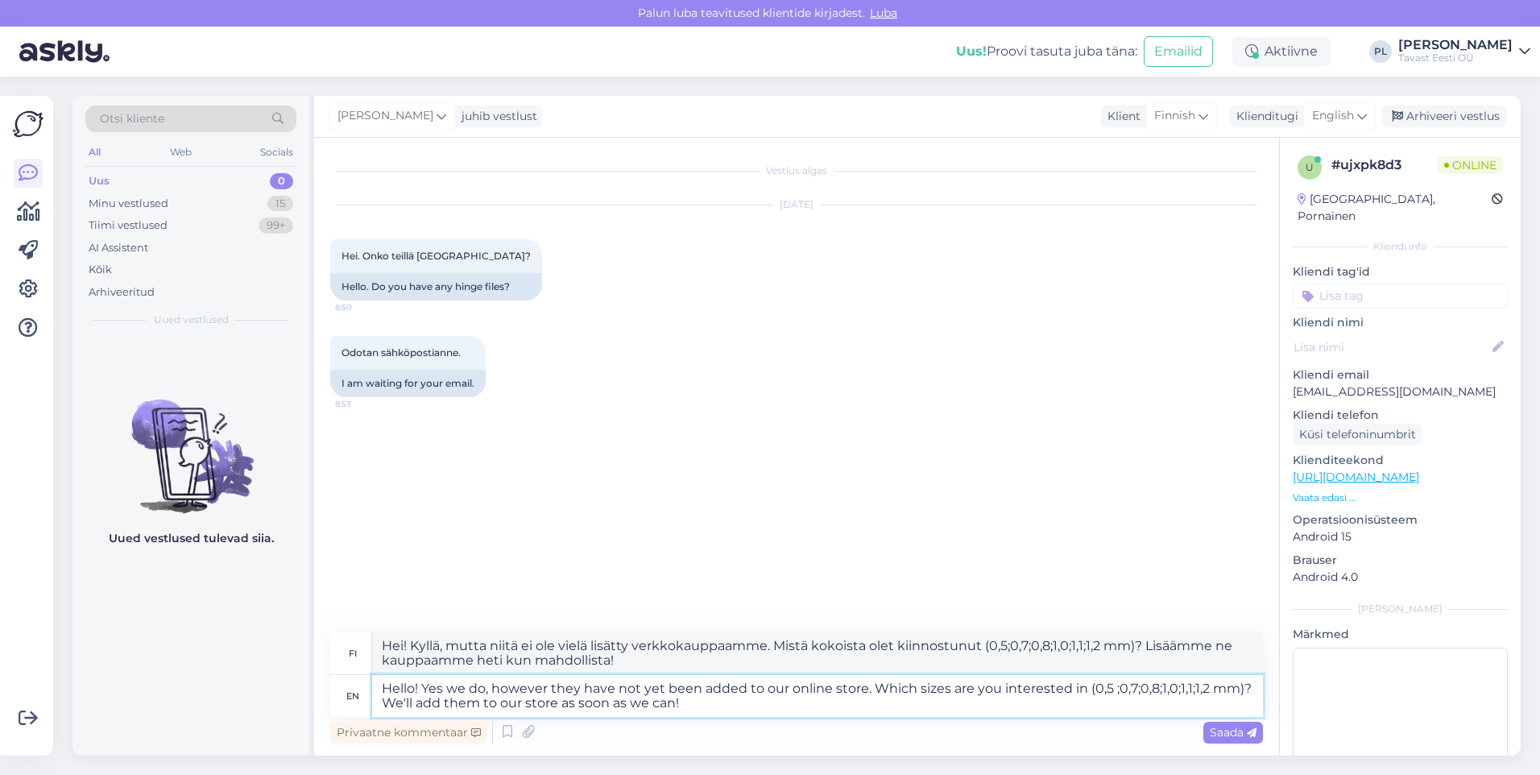
type textarea "Hei! Kyllä, mutta niitä ei ole vielä lisätty verkkokauppaamme. Mistä kokoista o…"
type textarea "Hello! Yes we do, however they have not yet been added to our online store. Whi…"
type textarea "Hei! Kyllä, mutta niitä ei ole vielä lisätty verkkokauppaamme. Mistä kokoista o…"
click at [1163, 688] on textarea "Hello! Yes we do, however they have not yet been added to our online store. Whi…" at bounding box center [817, 696] width 891 height 42
type textarea "Hello! Yes we do, however they have not yet been added to our online store. Whi…"
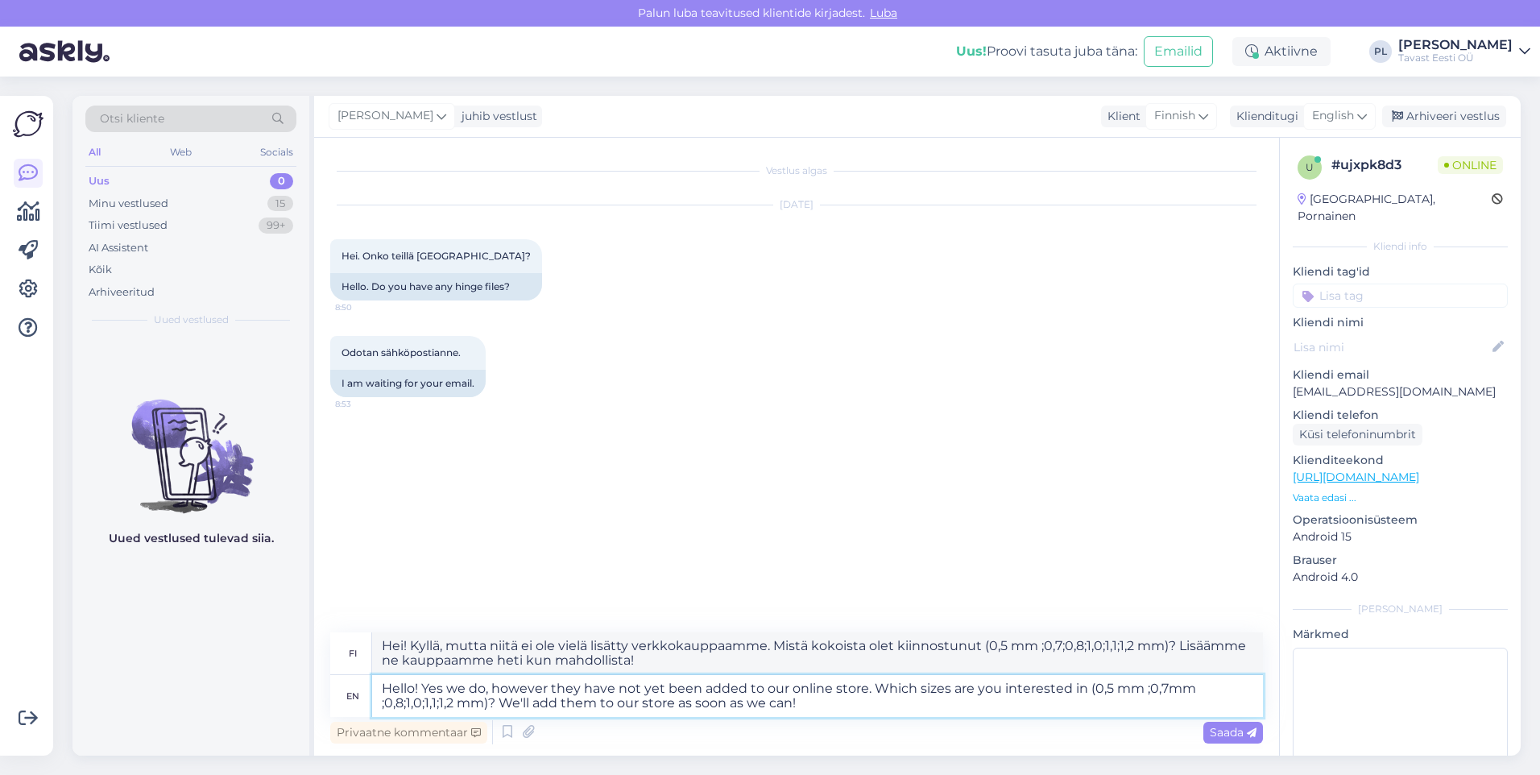
type textarea "Hei! Kyllä, mutta niitä ei ole vielä lisätty verkkokauppaamme. Mistä kokoista o…"
click at [401, 703] on textarea "Hello! Yes we do, however they have not yet been added to our online store. Whi…" at bounding box center [817, 696] width 891 height 42
click at [406, 701] on textarea "Hello! Yes we do, however they have not yet been added to our online store. Whi…" at bounding box center [817, 696] width 891 height 42
click at [405, 705] on textarea "Hello! Yes we do, however they have not yet been added to our online store. Whi…" at bounding box center [817, 696] width 891 height 42
type textarea "Hello! Yes we do, however they have not yet been added to our online store. Whi…"
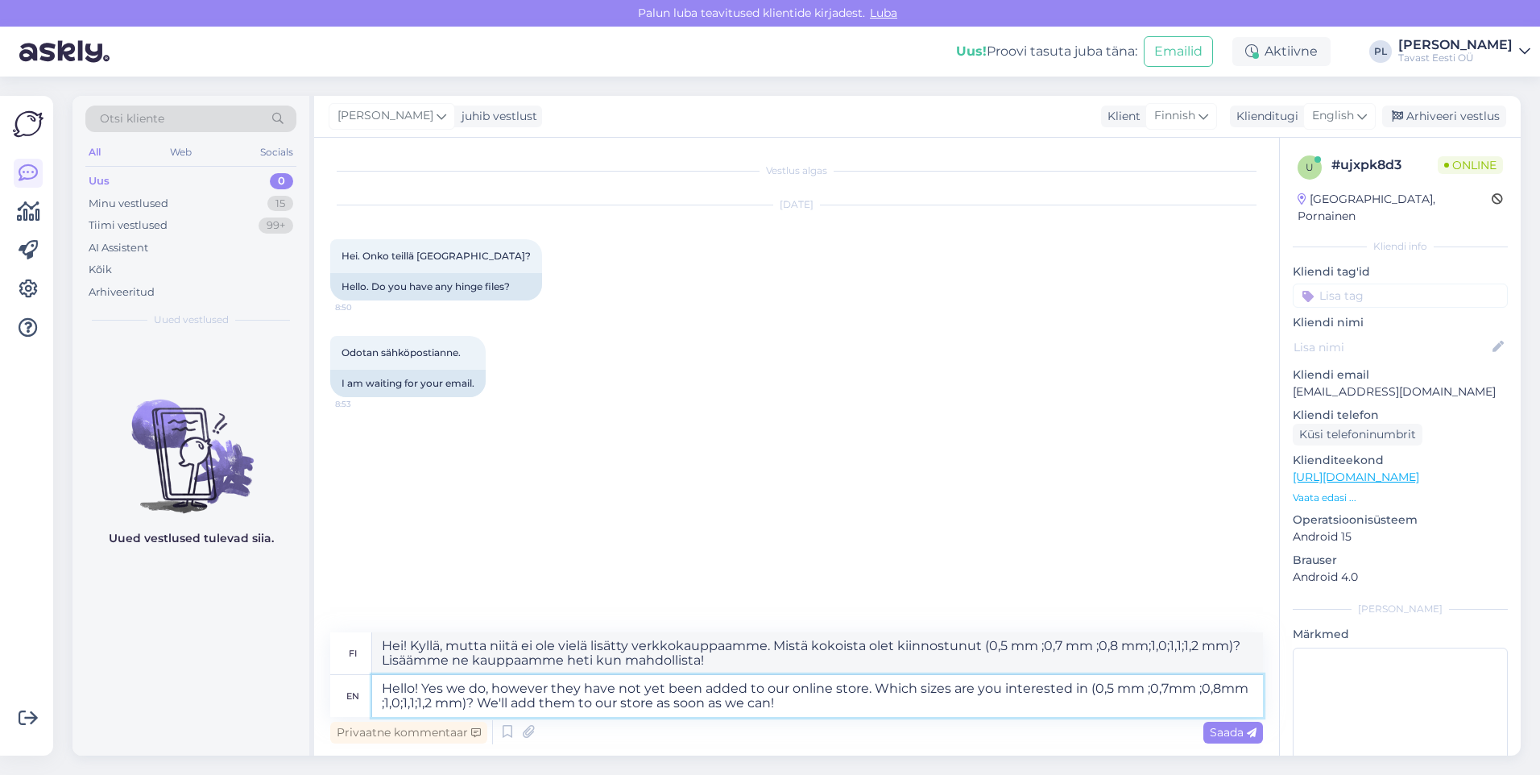
type textarea "Hei! Kyllä, mutta niitä ei ole vielä lisätty verkkokauppaamme. Mistä kokoista o…"
click at [401, 697] on textarea "Hello! Yes we do, however they have not yet been added to our online store. Whi…" at bounding box center [817, 696] width 891 height 42
type textarea "Hello! Yes we do, however they have not yet been added to our online store. Whi…"
type textarea "Hei! Kyllä, mutta niitä ei ole vielä lisätty verkkokauppaamme. Mistä kokoista o…"
click at [445, 703] on textarea "Hello! Yes we do, however they have not yet been added to our online store. Whi…" at bounding box center [817, 696] width 891 height 42
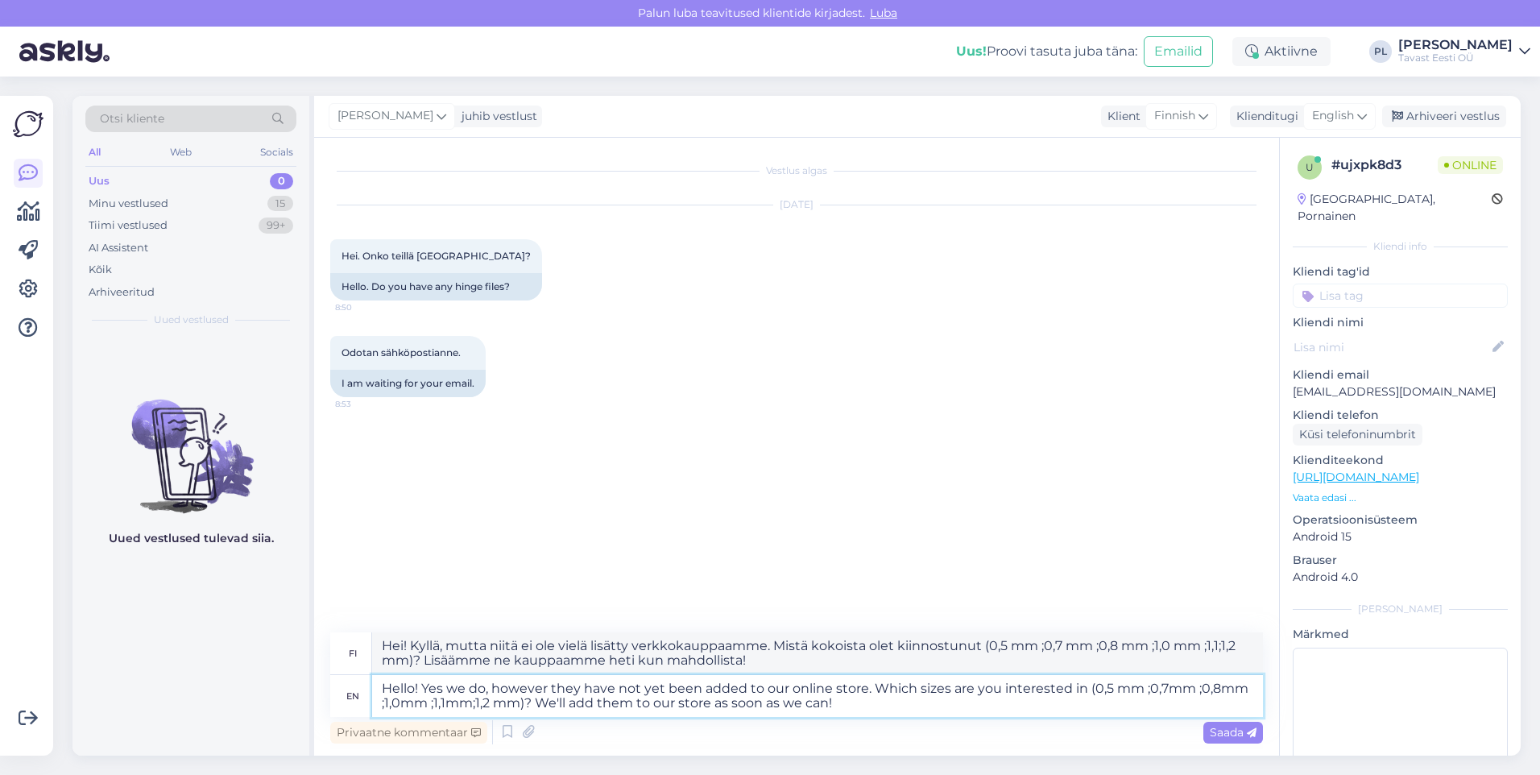
type textarea "Hello! Yes we do, however they have not yet been added to our online store. Whi…"
type textarea "Hei! Kyllä, mutta niitä ei ole vielä lisätty verkkokauppaamme. Mistä kokoista o…"
click at [432, 705] on textarea "Hello! Yes we do, however they have not yet been added to our online store. Whi…" at bounding box center [817, 696] width 891 height 42
click at [430, 705] on textarea "Hello! Yes we do, however they have not yet been added to our online store. Whi…" at bounding box center [817, 696] width 891 height 42
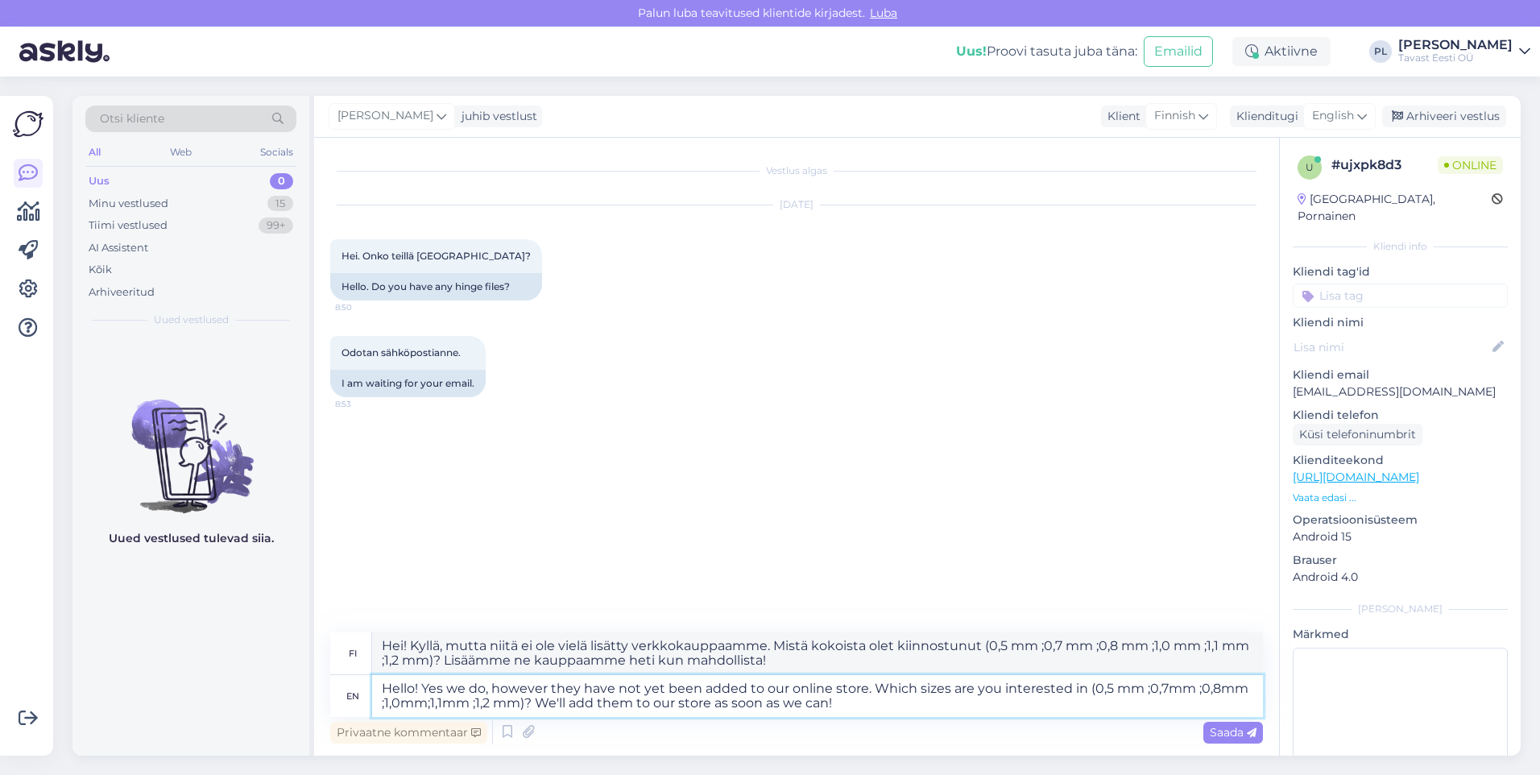
type textarea "Hello! Yes we do, however they have not yet been added to our online store. Whi…"
type textarea "Hei! Kyllä, mutta niitä ei ole vielä lisätty verkkokauppaamme. Mistä kokoista o…"
click at [482, 700] on textarea "Hello! Yes we do, however they have not yet been added to our online store. Whi…" at bounding box center [817, 696] width 891 height 42
click at [480, 705] on textarea "Hello! Yes we do, however they have not yet been added to our online store. Whi…" at bounding box center [817, 696] width 891 height 42
type textarea "Hello! Yes we do, however they have not yet been added to our online store. Whi…"
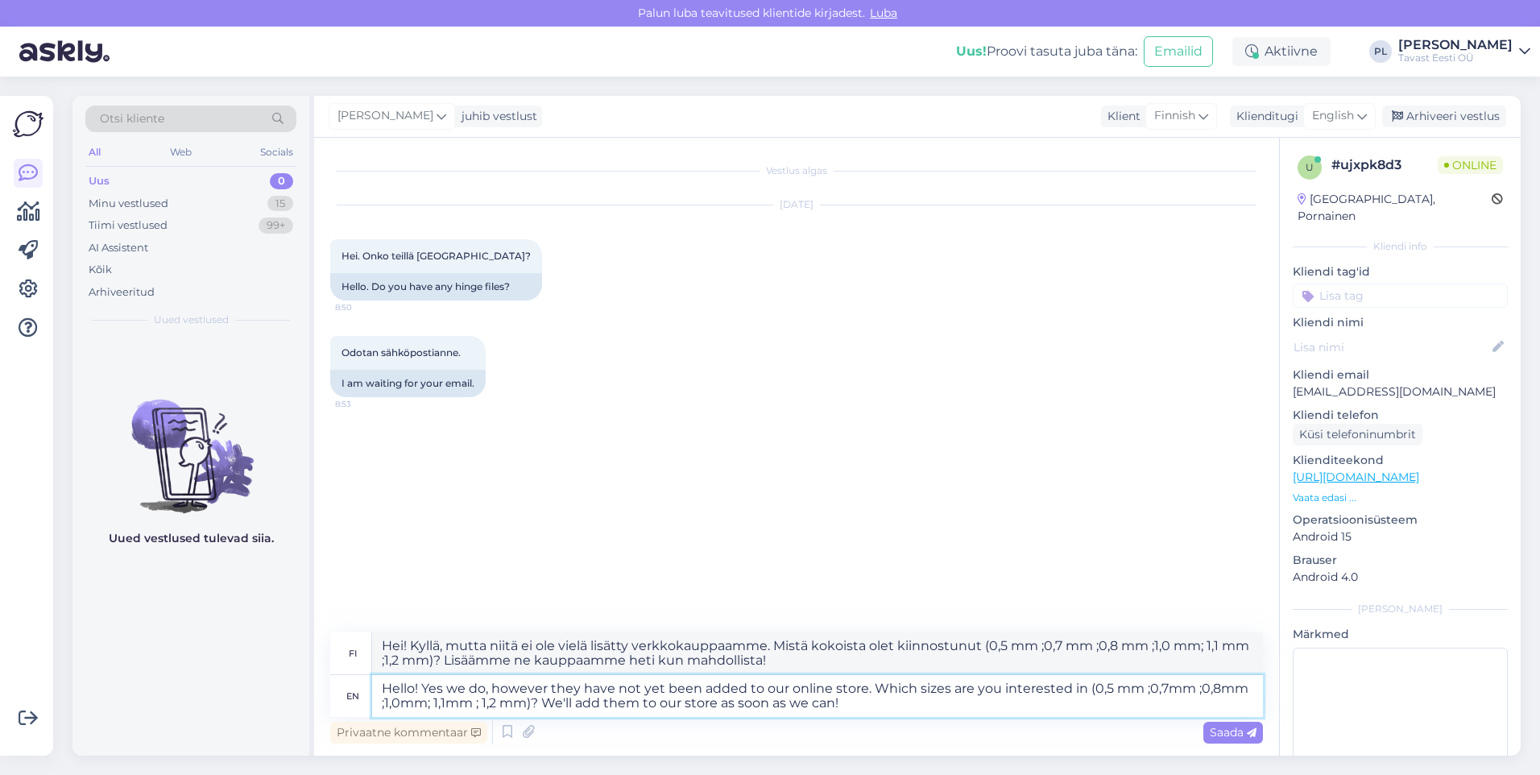
click at [475, 707] on textarea "Hello! Yes we do, however they have not yet been added to our online store. Whi…" at bounding box center [817, 696] width 891 height 42
type textarea "Hei! Kyllä, mutta niitä ei ole vielä lisätty verkkokauppaamme. Mistä kokoista o…"
click at [1197, 686] on textarea "Hello! Yes we do, however they have not yet been added to our online store. Whi…" at bounding box center [817, 696] width 891 height 42
drag, startPoint x: 1143, startPoint y: 687, endPoint x: 1142, endPoint y: 711, distance: 24.2
click at [1144, 687] on textarea "Hello! Yes we do, however they have not yet been added to our online store. Whi…" at bounding box center [817, 696] width 891 height 42
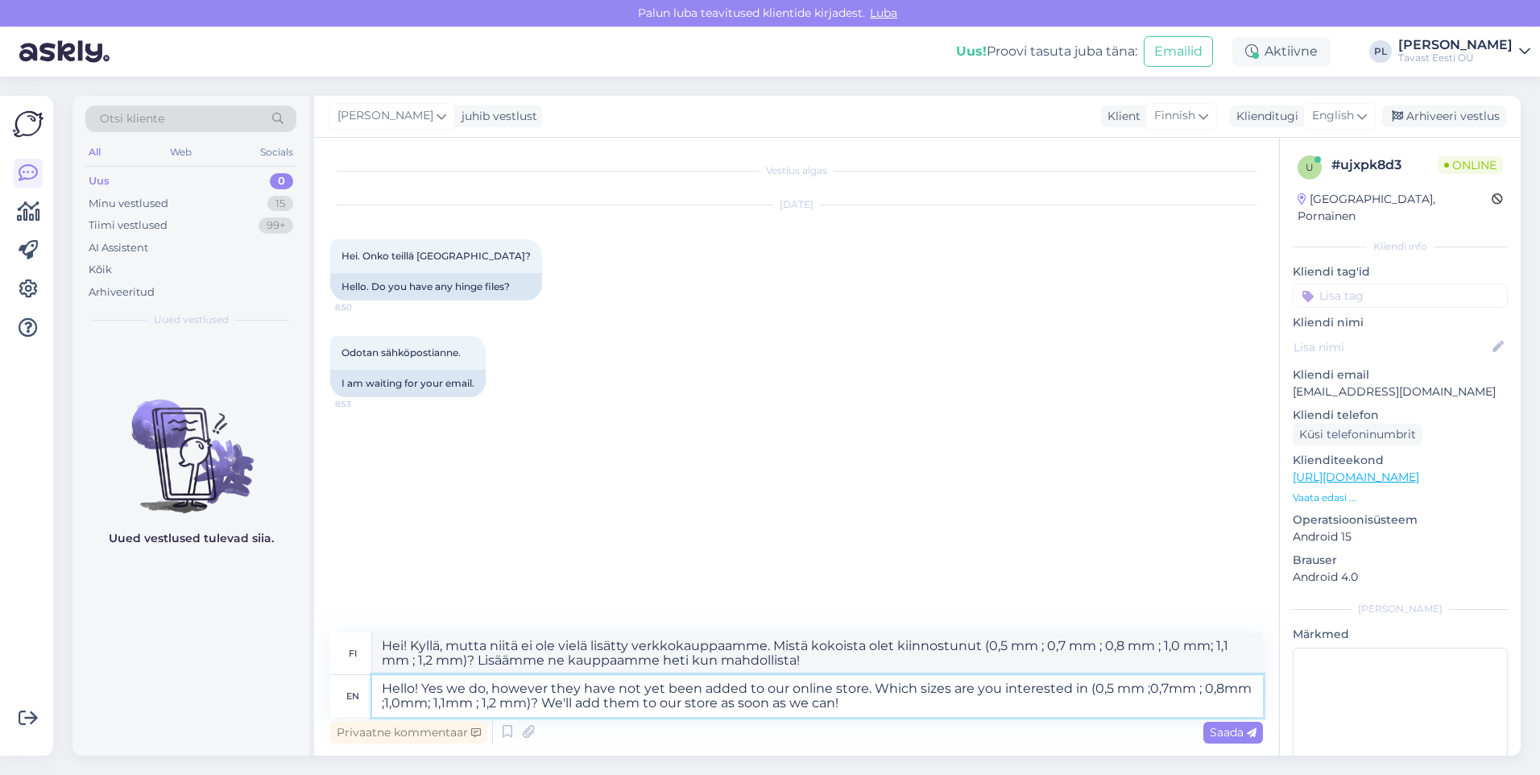
type textarea "Hello! Yes we do, however they have not yet been added to our online store. Whi…"
type textarea "Hei! Kyllä, mutta niitä ei ole vielä lisätty verkkokauppaamme. Mistä kokoista o…"
click at [874, 696] on textarea "Hello! Yes we do, however they have not yet been added to our online store. Whi…" at bounding box center [817, 696] width 891 height 42
click at [1089, 686] on textarea "Hello! Yes we do, however they have not yet been added to our online store. Whi…" at bounding box center [817, 696] width 891 height 42
type textarea "Hello! Yes we do, however they have not yet been added to our online store. Whi…"
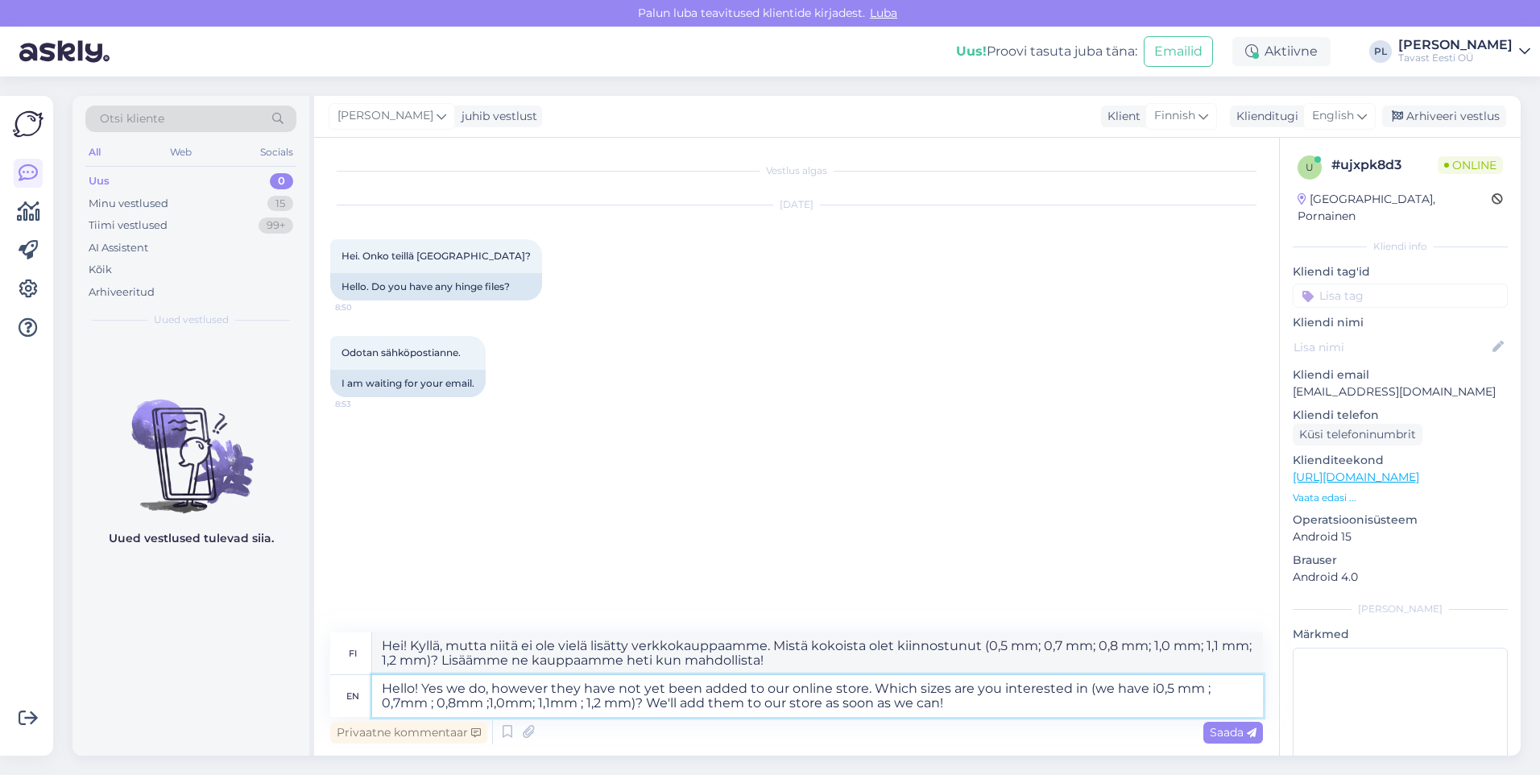
type textarea "Hei! Kyllä, mutta niitä ei ole vielä lisätty verkkokauppaamme. Mistä kokoista o…"
type textarea "Hello! Yes we do, however they have not yet been added to our online store. Whi…"
type textarea "Hei! Kyllä, mutta niitä ei ole vielä lisätty verkkokauppaamme. Mistä kokoista o…"
click at [1105, 715] on textarea "Hello! Yes we do, however they have not yet been added to our online store. Whi…" at bounding box center [817, 696] width 891 height 42
click at [1077, 689] on textarea "Hello! Yes we do, however they have not yet been added to our online store. Whi…" at bounding box center [817, 696] width 891 height 42
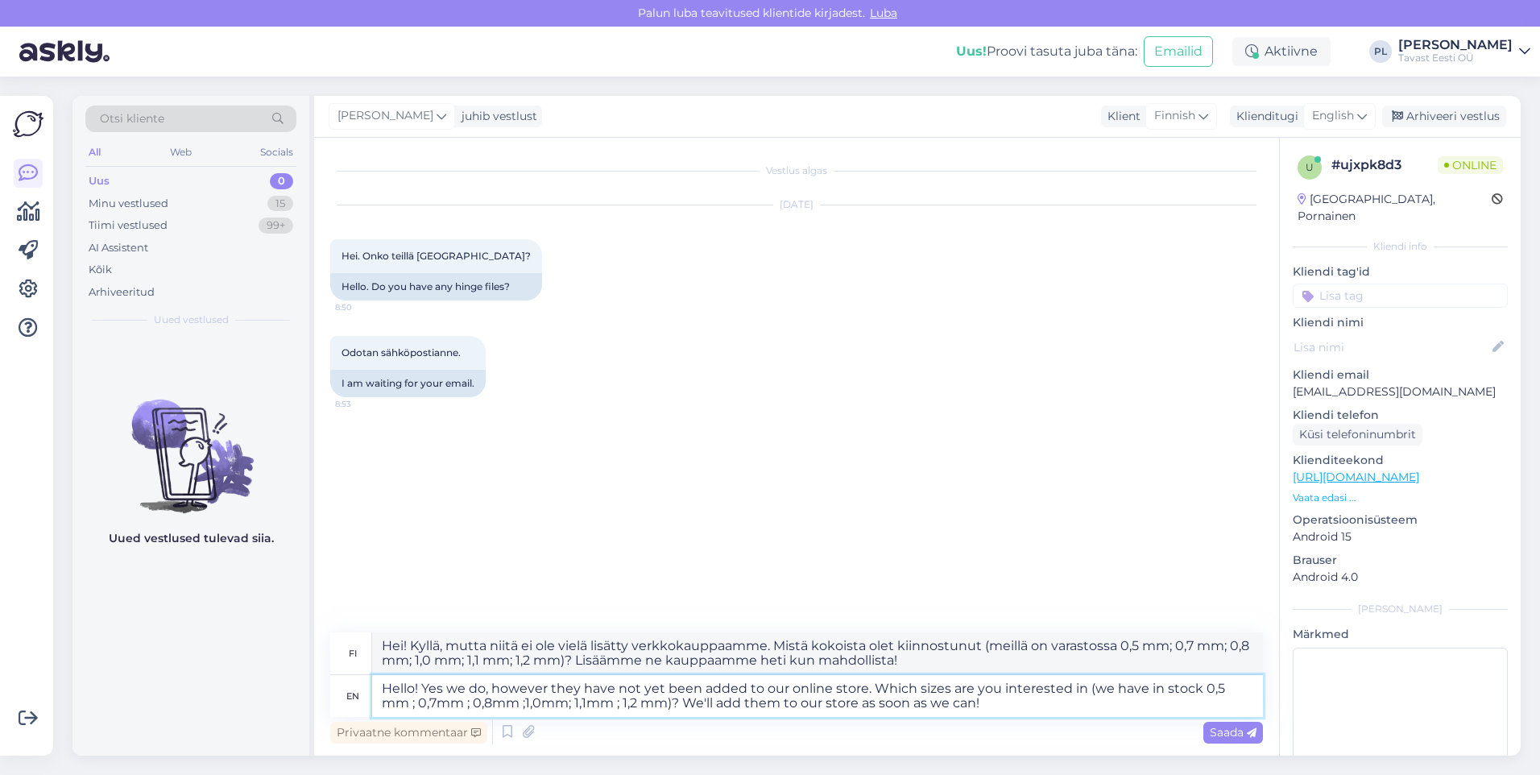
click at [1078, 699] on textarea "Hello! Yes we do, however they have not yet been added to our online store. Whi…" at bounding box center [817, 696] width 891 height 42
click at [1136, 691] on textarea "Hello! Yes we do, however they have not yet been added to our online store. Whi…" at bounding box center [817, 696] width 891 height 42
click at [1139, 688] on textarea "Hello! Yes we do, however they have not yet been added to our online store. Whi…" at bounding box center [817, 696] width 891 height 42
type textarea "Hello! Yes we do, however they have not yet been added to our online store. Whi…"
type textarea "Hei! Kyllä, mutta niitä ei ole vielä lisätty verkkokauppaamme. Mistä kokoista o…"
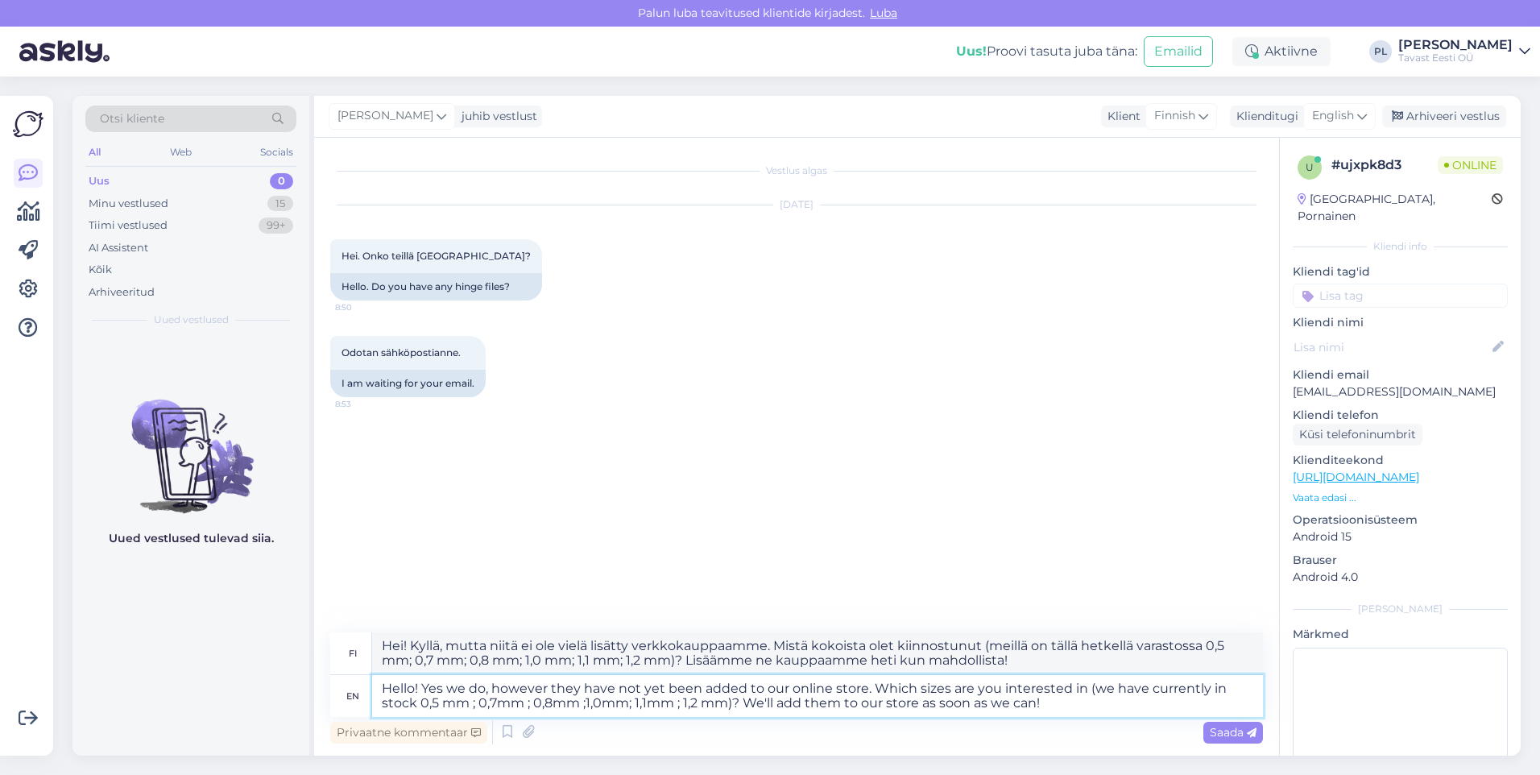
click at [1114, 703] on textarea "Hello! Yes we do, however they have not yet been added to our online store. Whi…" at bounding box center [817, 696] width 891 height 42
click at [1048, 701] on textarea "Hello! Yes we do, however they have not yet been added to our online store. Whi…" at bounding box center [817, 696] width 891 height 42
click at [1070, 711] on textarea "Hello! Yes we do, however they have not yet been added to our online store. Whi…" at bounding box center [817, 696] width 891 height 42
click at [1051, 705] on textarea "Hello! Yes we do, however they have not yet been added to our online store. Whi…" at bounding box center [817, 696] width 891 height 42
click at [742, 709] on textarea "Hello! Yes we do, however they have not yet been added to our online store. Whi…" at bounding box center [817, 696] width 891 height 42
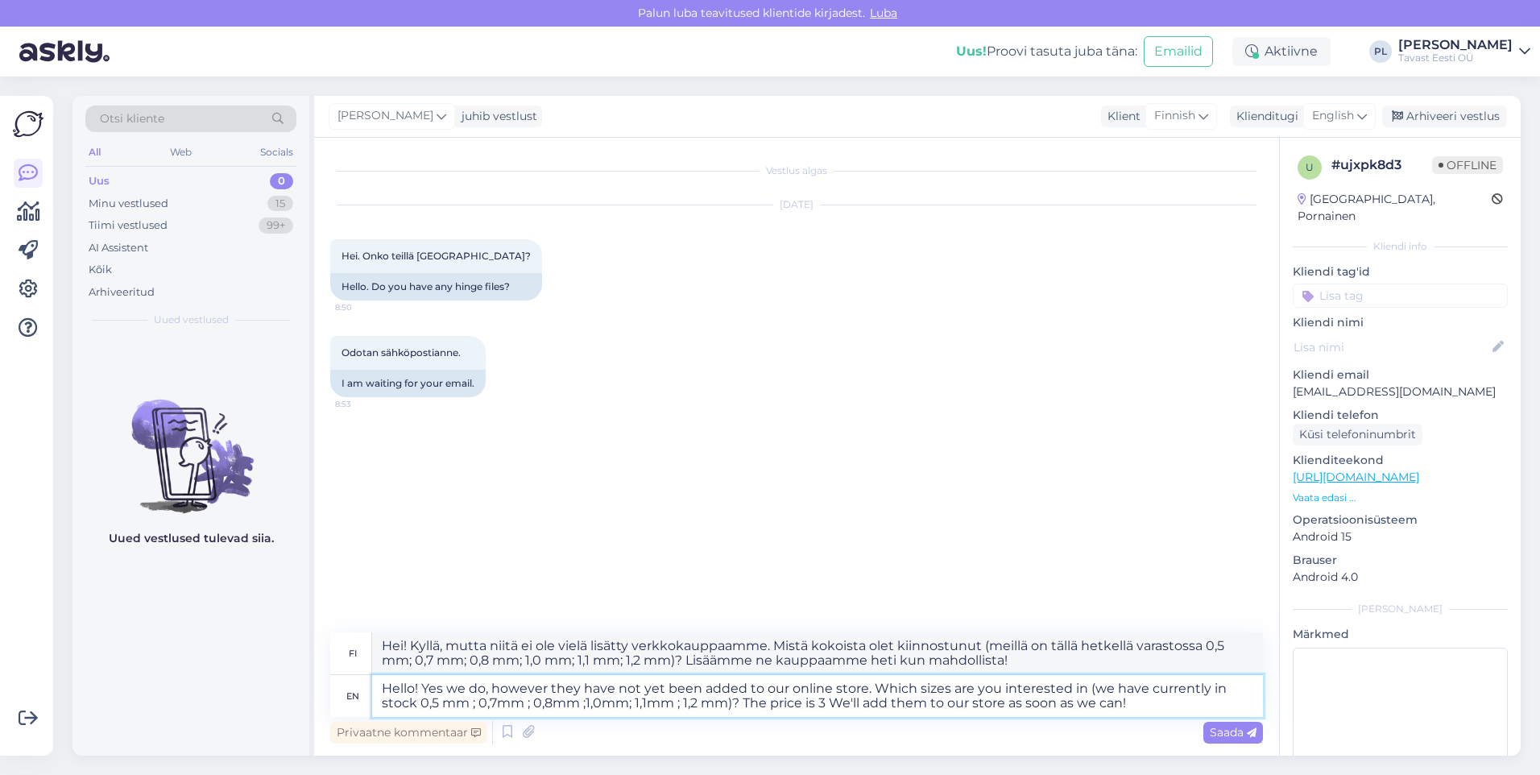
type textarea "Hello! Yes we do, however they have not yet been added to our online store. Whi…"
type textarea "Hei! Kyllä, mutta niitä ei ole vielä lisätty verkkokauppaamme. Mistä kokoista o…"
type textarea "Hello! Yes we do, however they have not yet been added to our online store. Whi…"
type textarea "Hei! Kyllä, mutta niitä ei ole vielä lisätty verkkokauppaamme. Mistä kokoista o…"
drag, startPoint x: 819, startPoint y: 696, endPoint x: 808, endPoint y: 699, distance: 11.0
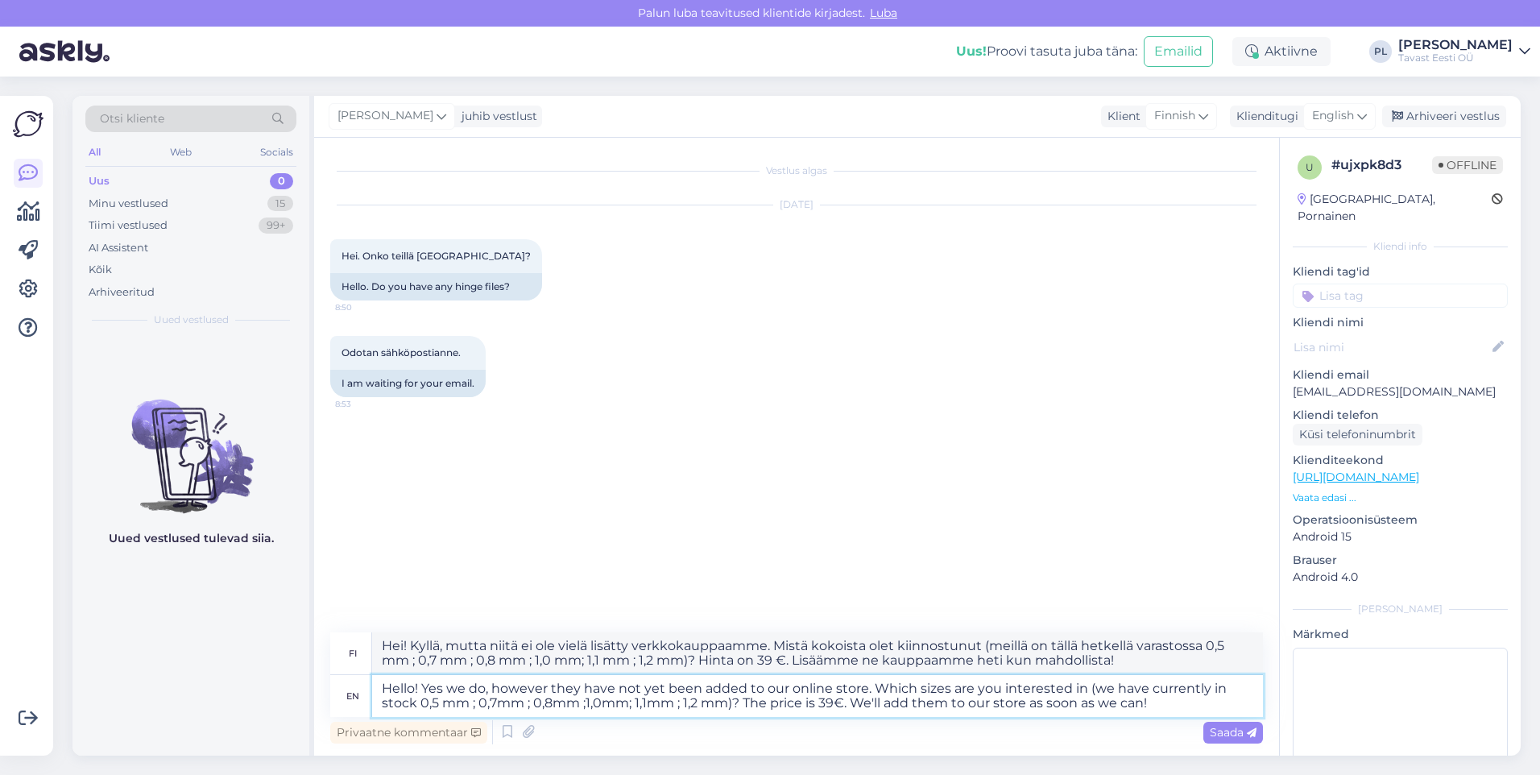
click at [808, 699] on textarea "Hello! Yes we do, however they have not yet been added to our online store. Whi…" at bounding box center [817, 696] width 891 height 42
click at [804, 702] on textarea "Hello! Yes we do, however they have not yet been added to our online store. Whi…" at bounding box center [817, 696] width 891 height 42
type textarea "Hello! Yes we do, however they have not yet been added to our online store. Whi…"
type textarea "Hei! Kyllä, mutta niitä ei ole vielä lisätty verkkokauppaamme. Mistä kokoista o…"
click at [879, 706] on textarea "Hello! Yes we do, however they have not yet been added to our online store. Whi…" at bounding box center [817, 696] width 891 height 42
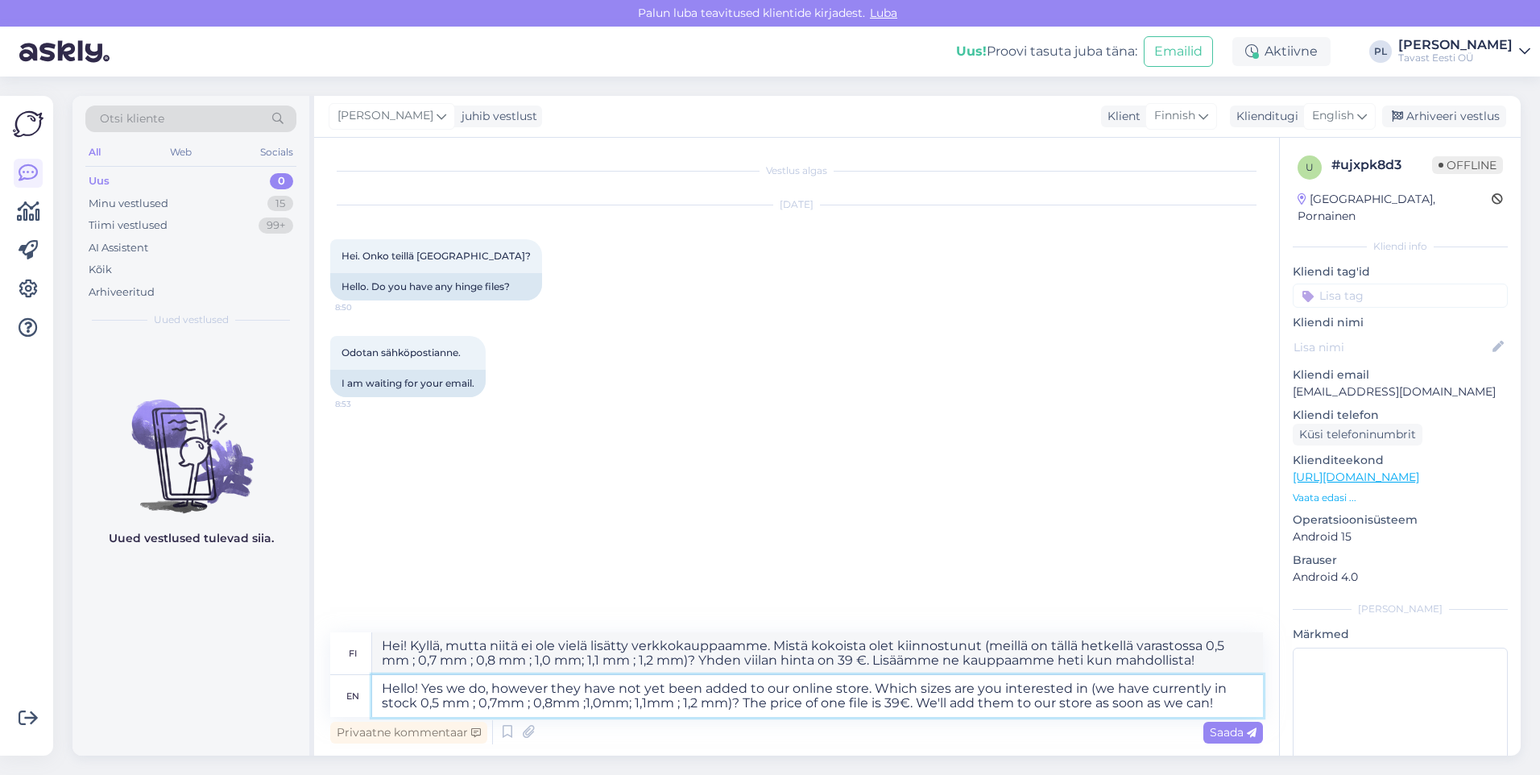
drag, startPoint x: 917, startPoint y: 700, endPoint x: 746, endPoint y: 704, distance: 170.8
click at [746, 704] on textarea "Hello! Yes we do, however they have not yet been added to our online store. Whi…" at bounding box center [817, 696] width 891 height 42
type textarea "Hello! Yes we do, however they have not yet been added to our online store. The…"
click at [983, 684] on textarea "Hello! Yes we do, however they have not yet been added to our online store. The…" at bounding box center [817, 696] width 891 height 42
type textarea "Hei! Kyllä, mutta niitä ei ole vielä lisätty verkkokauppaamme. Yhden viilan hin…"
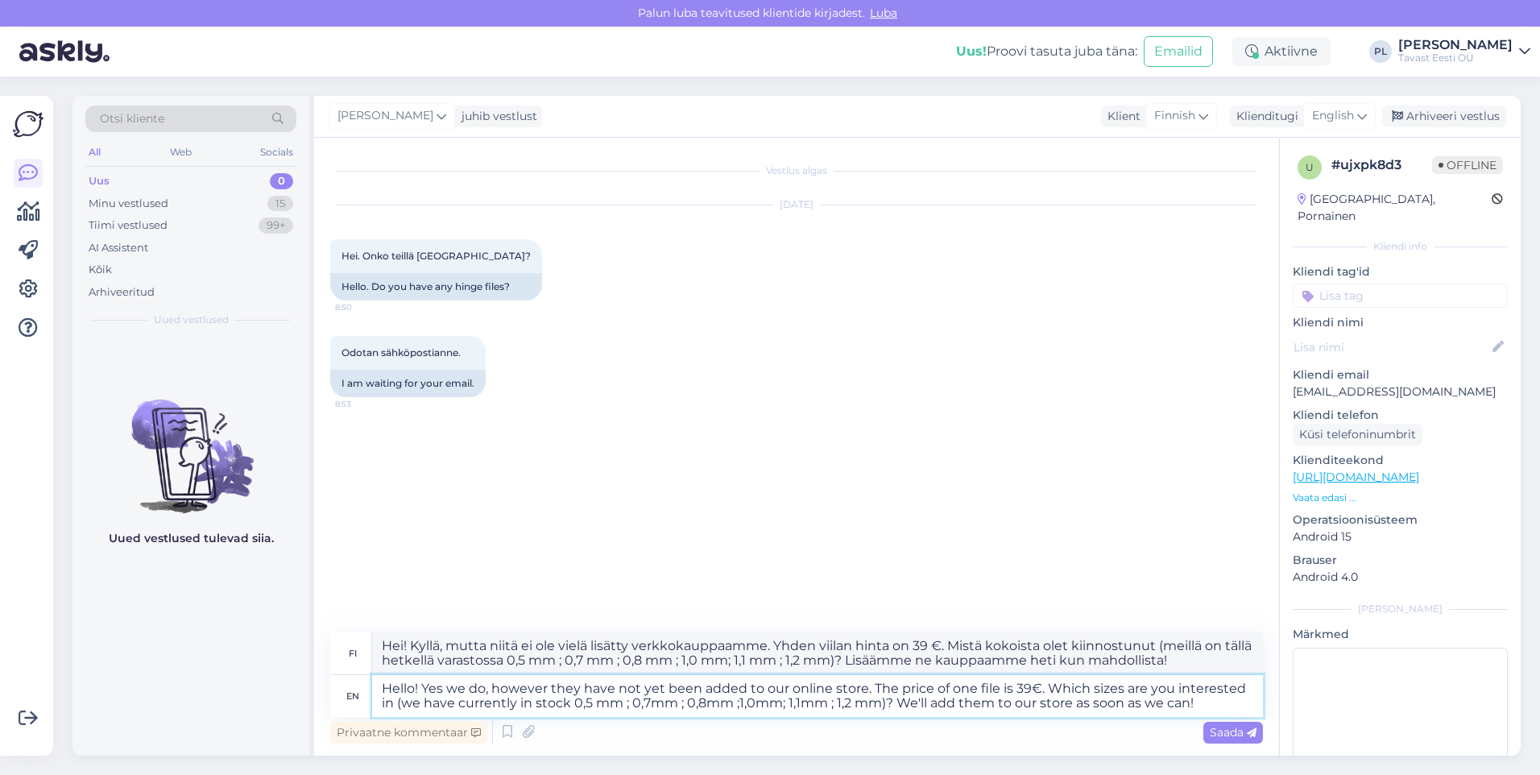
click at [956, 711] on textarea "Hello! Yes we do, however they have not yet been added to our online store. The…" at bounding box center [817, 696] width 891 height 42
click at [1070, 710] on textarea "Hello! Yes we do, however they have not yet been added to our online store. The…" at bounding box center [817, 696] width 891 height 42
click at [1143, 706] on textarea "Hello! Yes we do, however they have not yet been added to our online store. The…" at bounding box center [817, 696] width 891 height 42
click at [1182, 704] on textarea "Hello! Yes we do, however they have not yet been added to our online store. The…" at bounding box center [817, 696] width 891 height 42
click at [1210, 697] on textarea "Hello! Yes we do, however they have not yet been added to our online store. The…" at bounding box center [817, 696] width 891 height 42
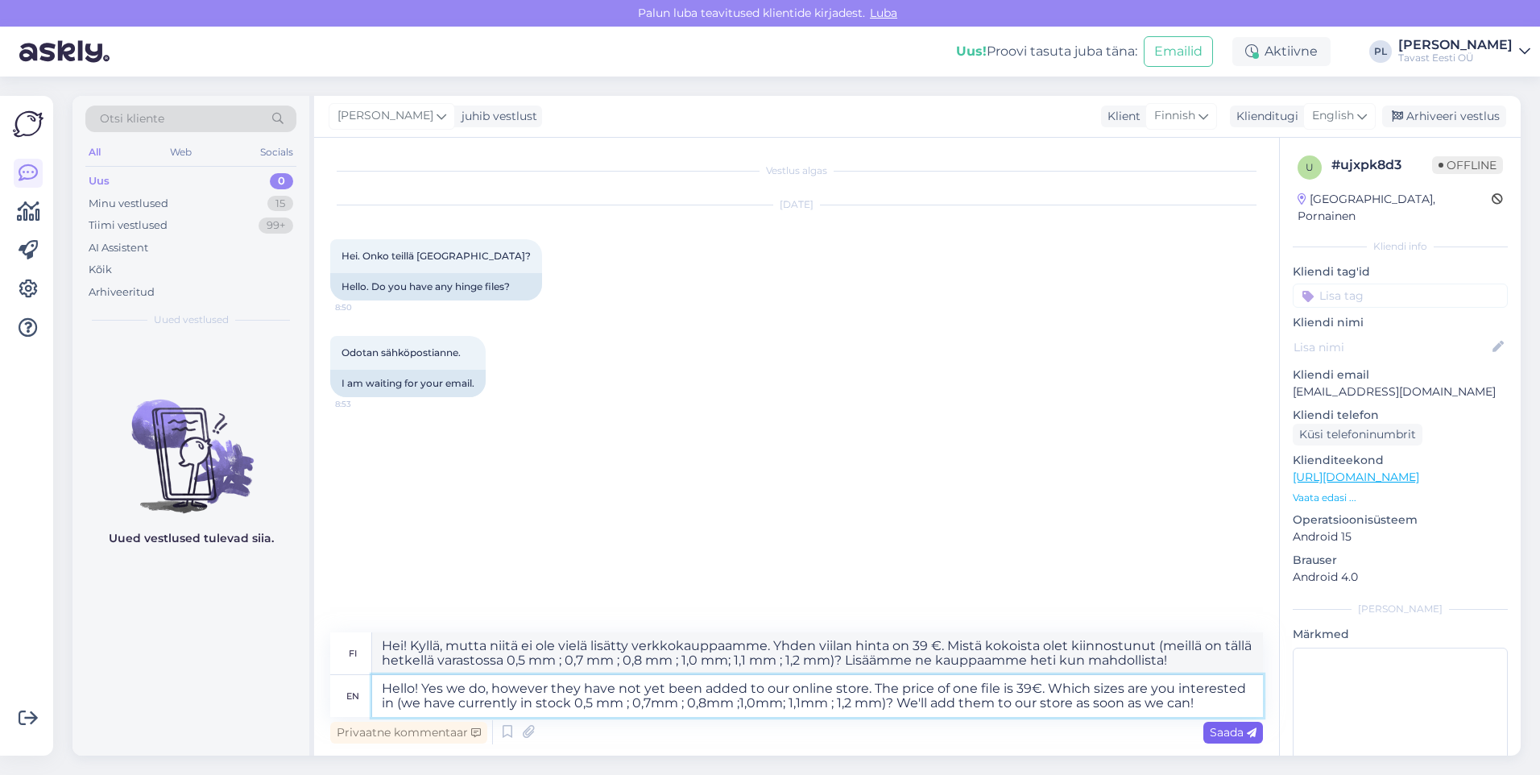
type textarea "Hello! Yes we do, however they have not yet been added to our online store. The…"
click at [1230, 728] on span "Saada" at bounding box center [1232, 732] width 47 height 14
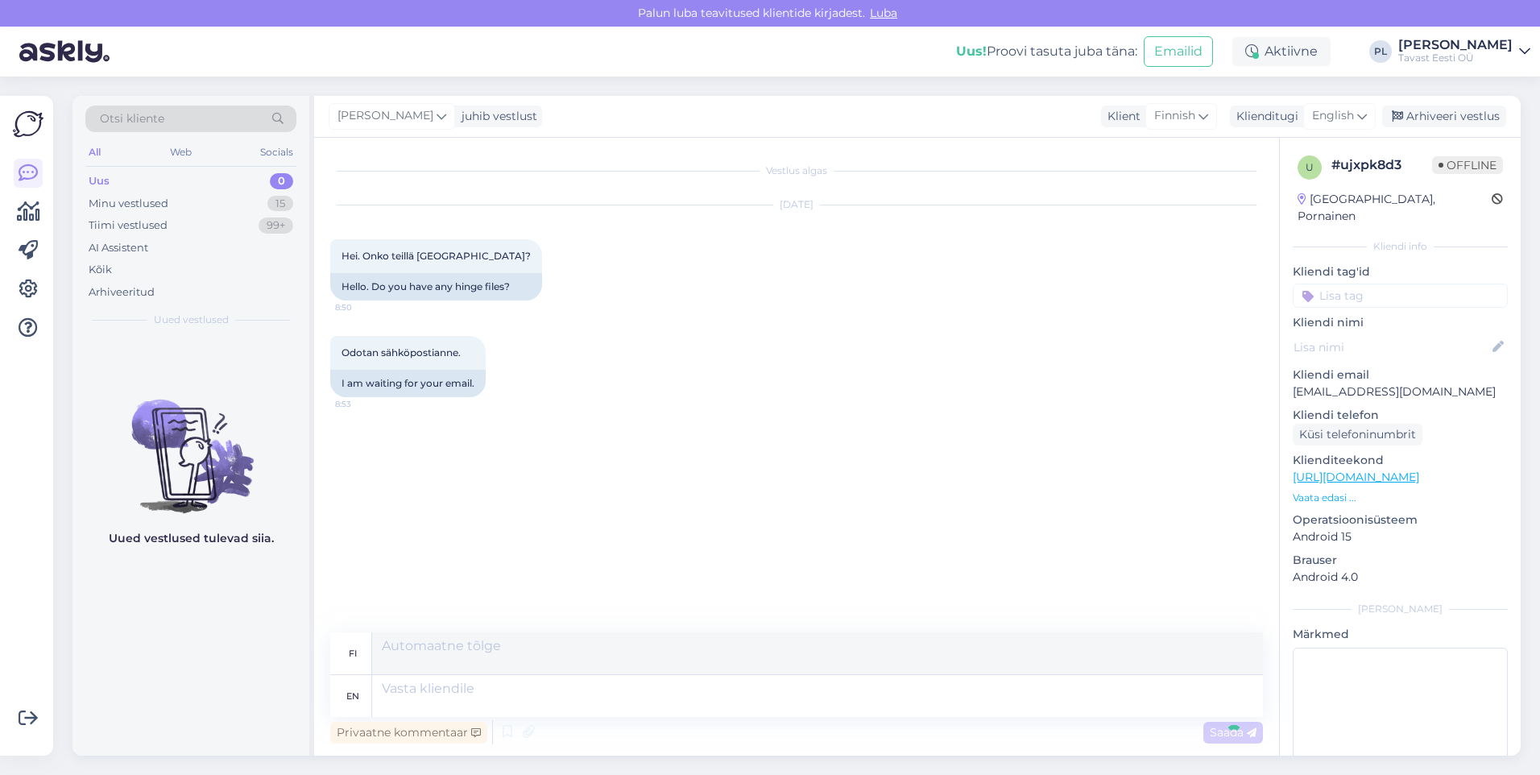
scroll to position [0, 0]
